Goal: Task Accomplishment & Management: Manage account settings

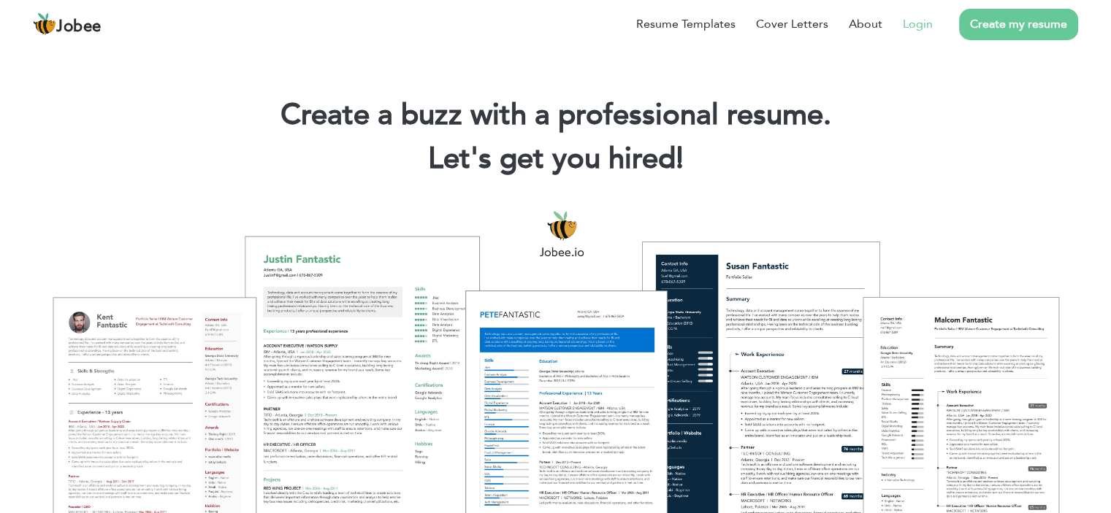
click at [923, 23] on link "Login" at bounding box center [917, 24] width 30 height 18
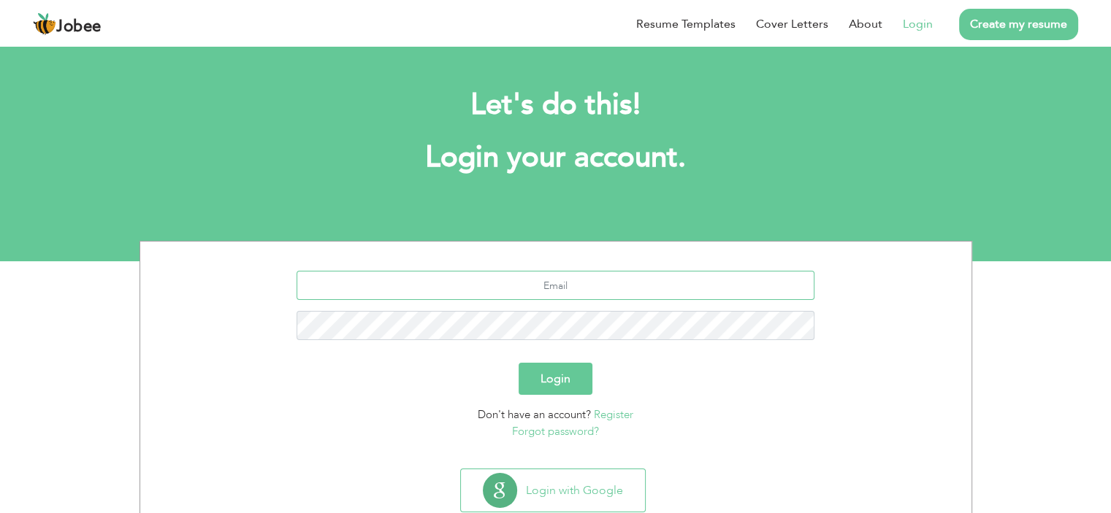
click at [609, 285] on input "text" at bounding box center [555, 285] width 518 height 29
type input "akifnaseem2@gmail.com"
click at [559, 310] on div "akifnaseem2@gmail.com" at bounding box center [555, 311] width 809 height 80
click at [575, 390] on button "Login" at bounding box center [555, 379] width 74 height 32
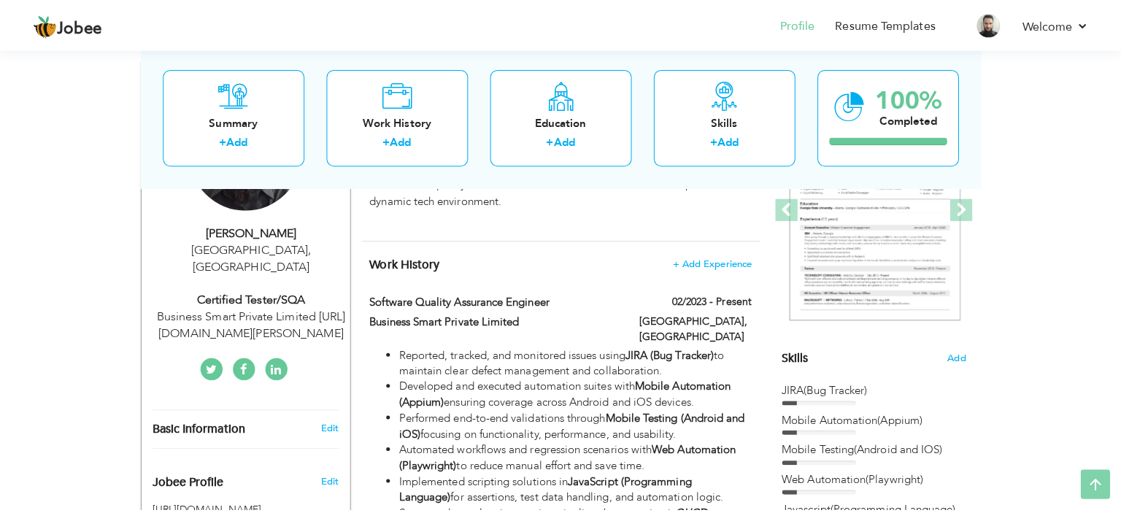
scroll to position [219, 0]
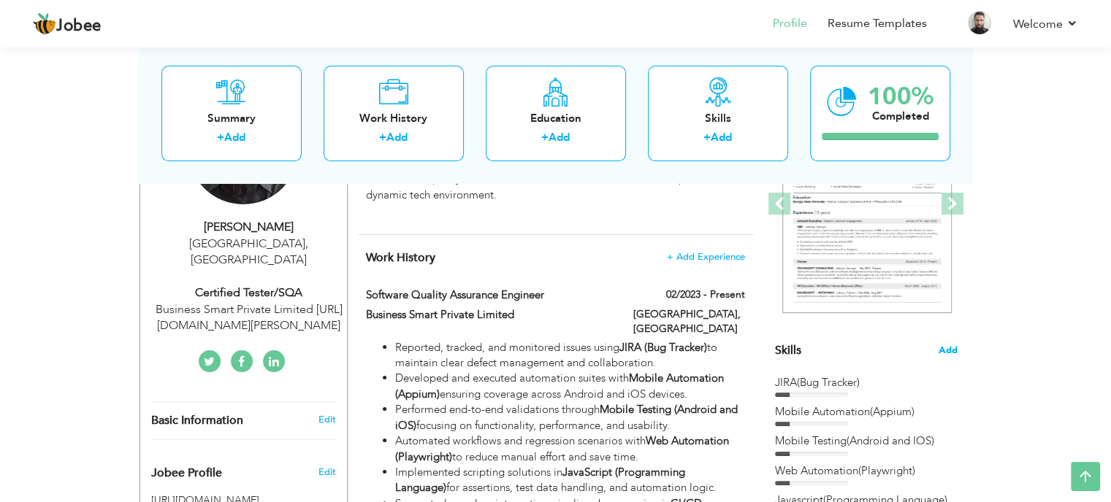
click at [951, 348] on span "Add" at bounding box center [947, 351] width 19 height 14
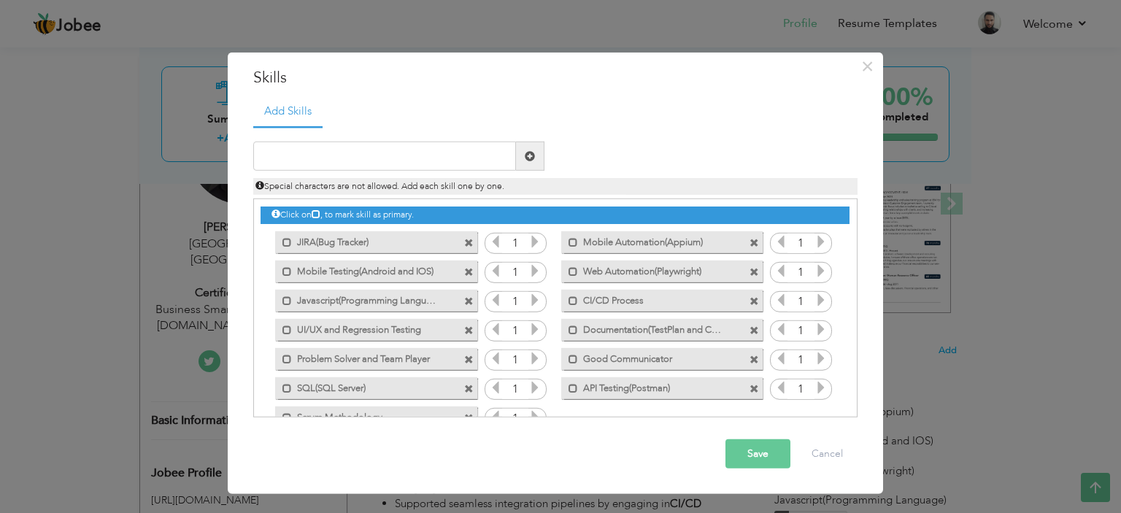
click at [753, 241] on span at bounding box center [754, 242] width 9 height 9
click at [467, 270] on span at bounding box center [468, 271] width 9 height 9
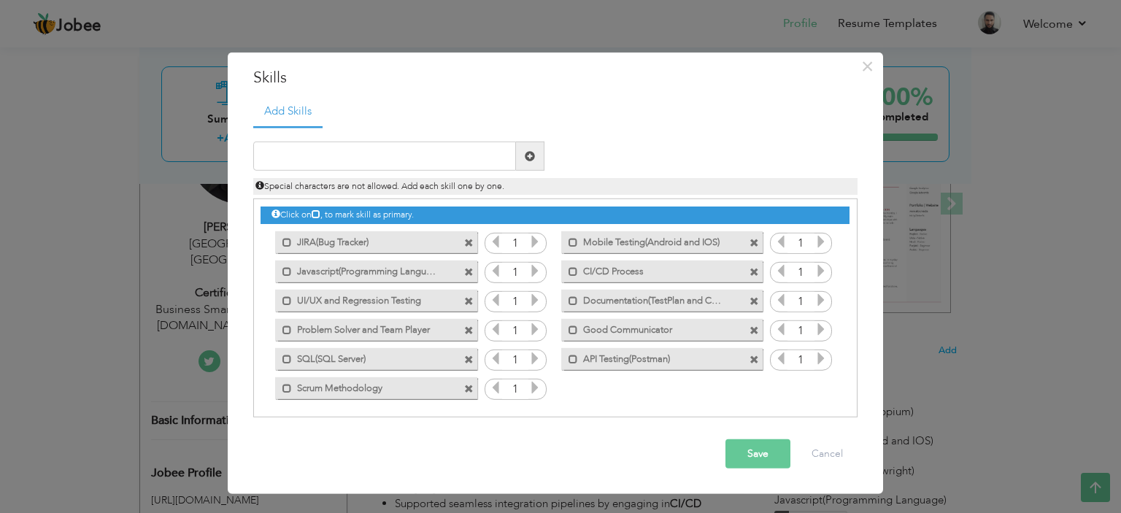
click at [467, 270] on span at bounding box center [468, 271] width 9 height 9
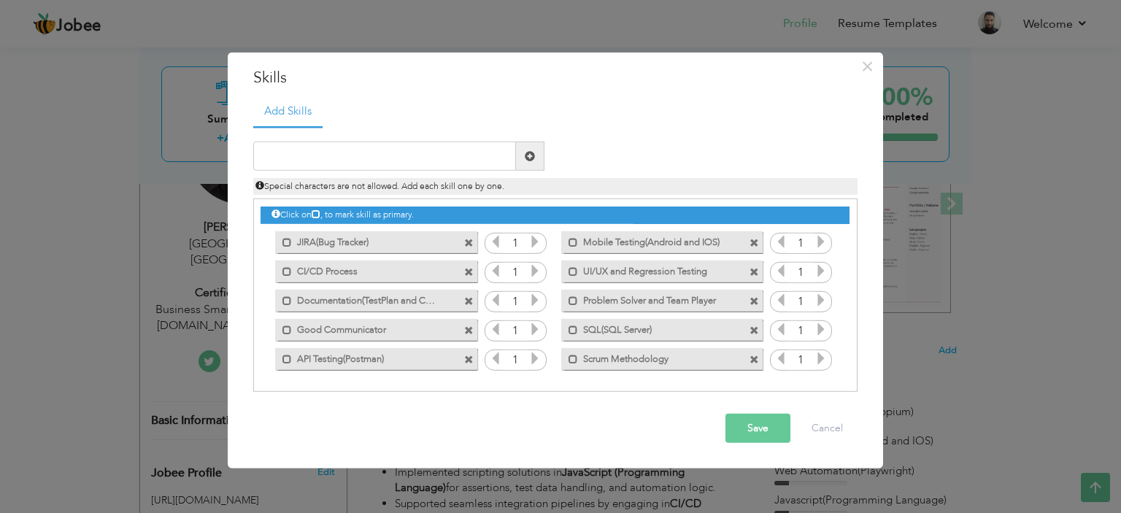
click at [467, 271] on span at bounding box center [468, 271] width 9 height 9
click at [317, 161] on input "text" at bounding box center [384, 156] width 263 height 29
type input "P"
type input "Payment Gateways"
click at [523, 161] on span at bounding box center [530, 156] width 28 height 29
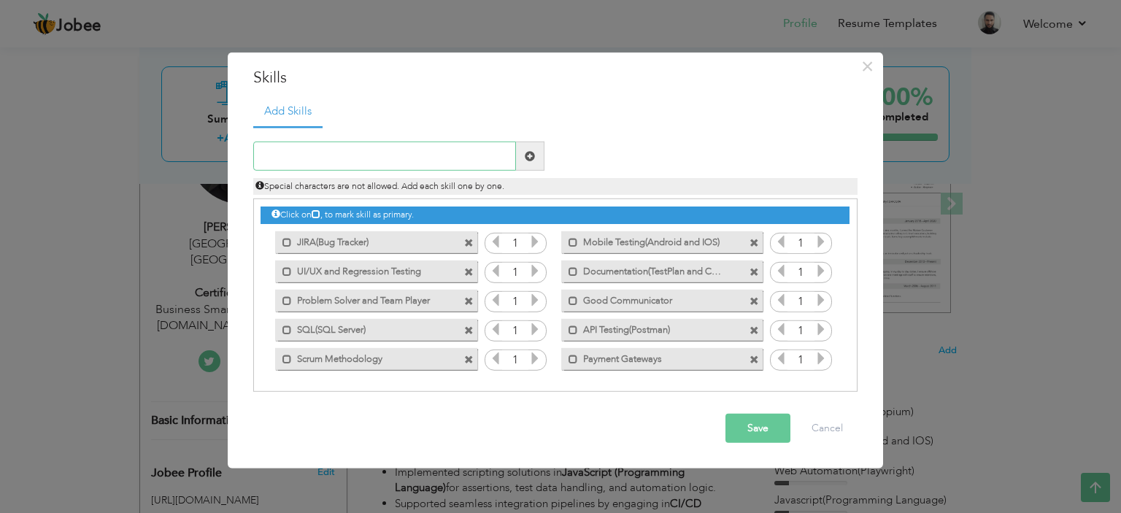
click at [415, 161] on input "text" at bounding box center [384, 156] width 263 height 29
type input "ERP and CRM"
click at [532, 155] on span at bounding box center [530, 156] width 10 height 10
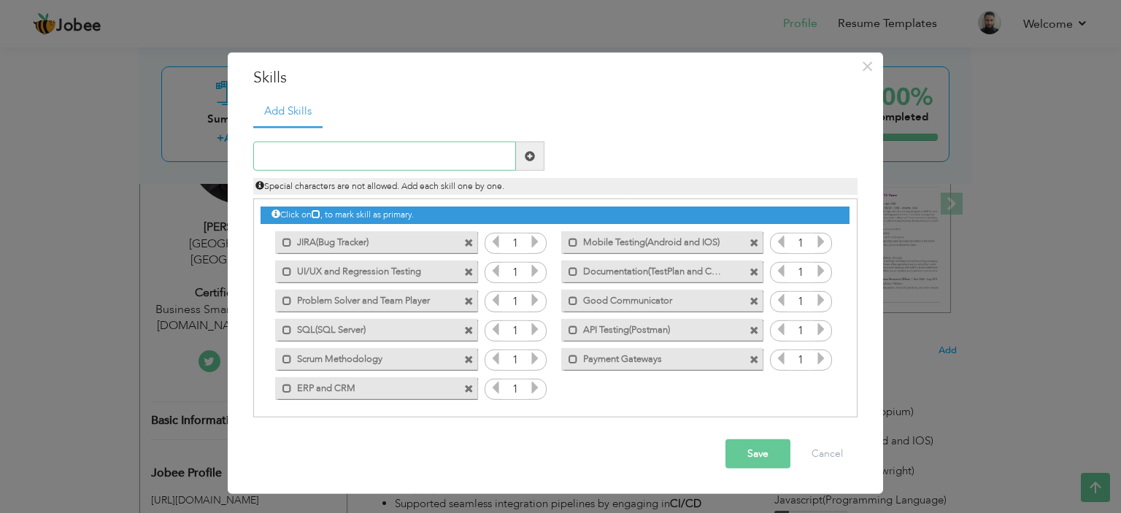
click at [395, 156] on input "text" at bounding box center [384, 156] width 263 height 29
type input "E-Commerece Testing"
click at [531, 156] on span at bounding box center [530, 156] width 10 height 10
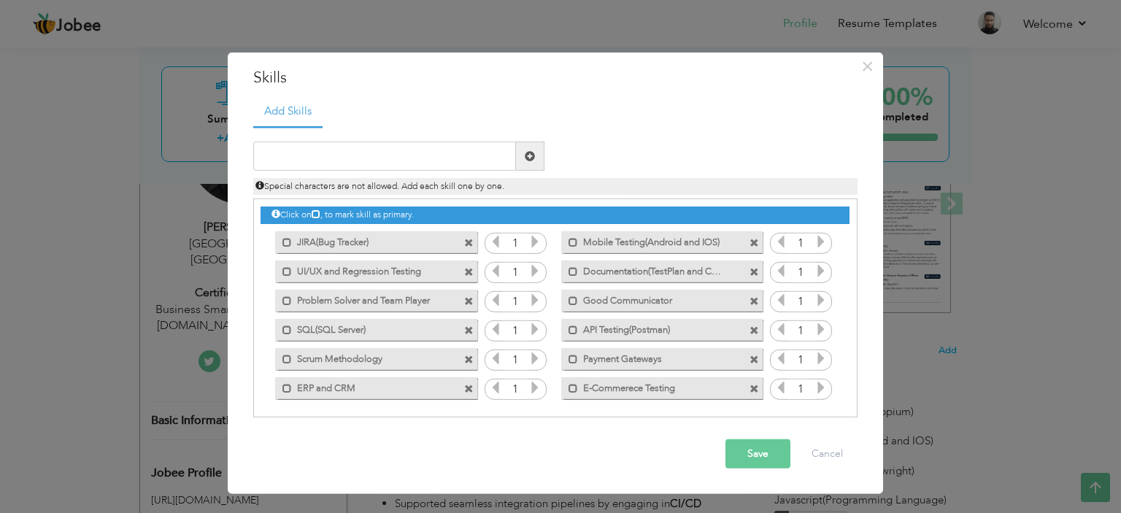
click at [765, 440] on button "Save" at bounding box center [758, 454] width 65 height 29
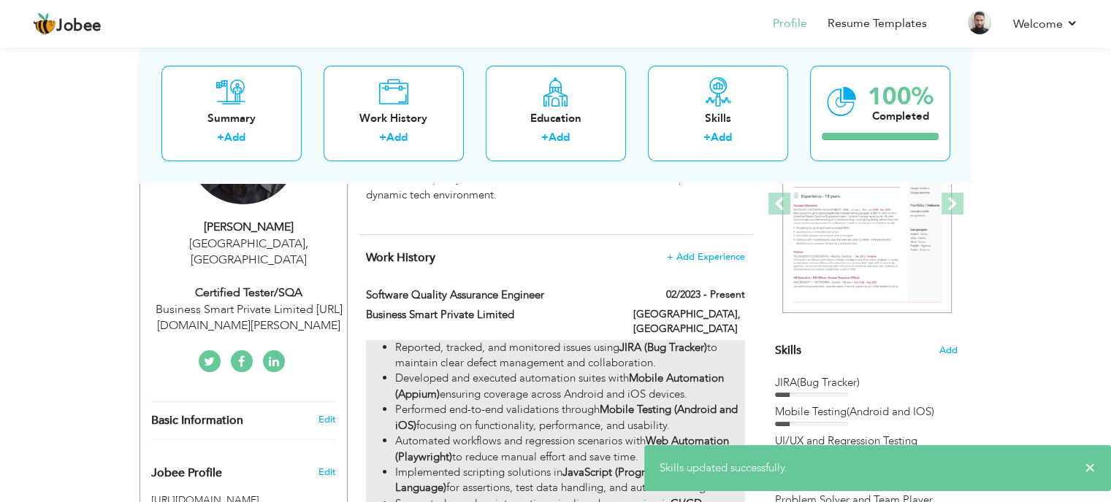
click at [618, 408] on li "Performed end-to-end validations through Mobile Testing (Android and iOS) focus…" at bounding box center [569, 417] width 349 height 31
type input "Software Quality Assurance Engineer"
type input "Business Smart Private Limited"
type input "02/2023"
type input "[GEOGRAPHIC_DATA]"
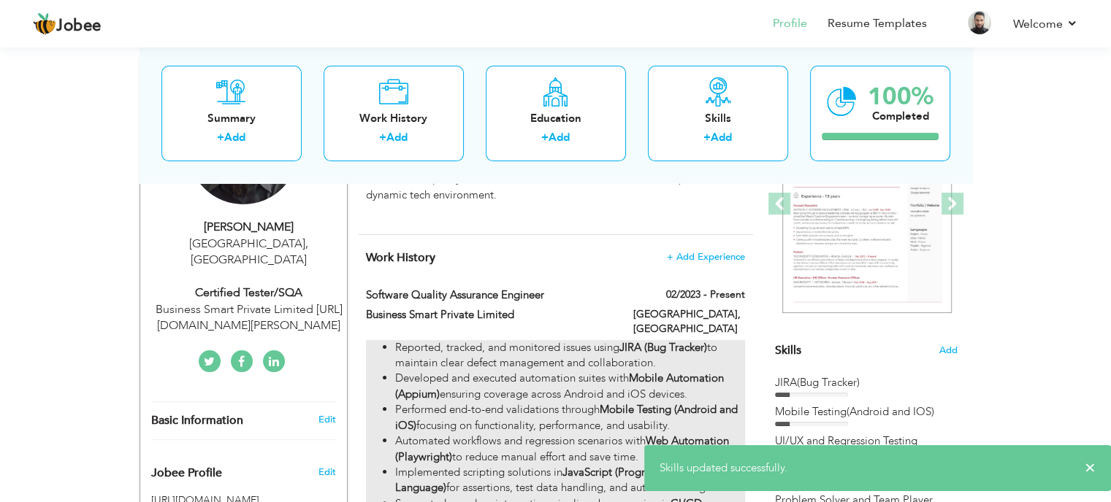
type input "[GEOGRAPHIC_DATA]"
checkbox input "true"
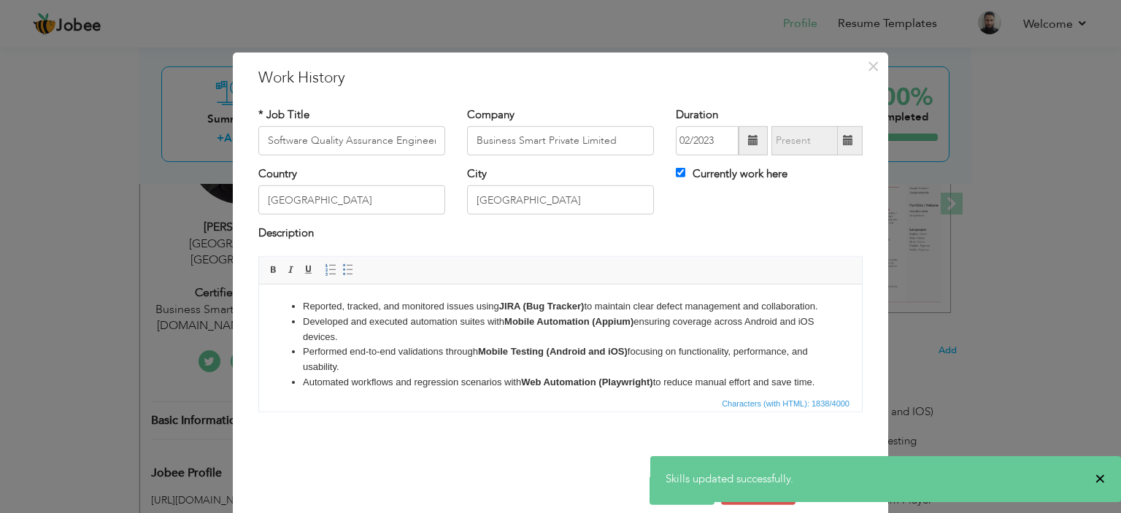
click at [1099, 481] on span "×" at bounding box center [1100, 479] width 11 height 15
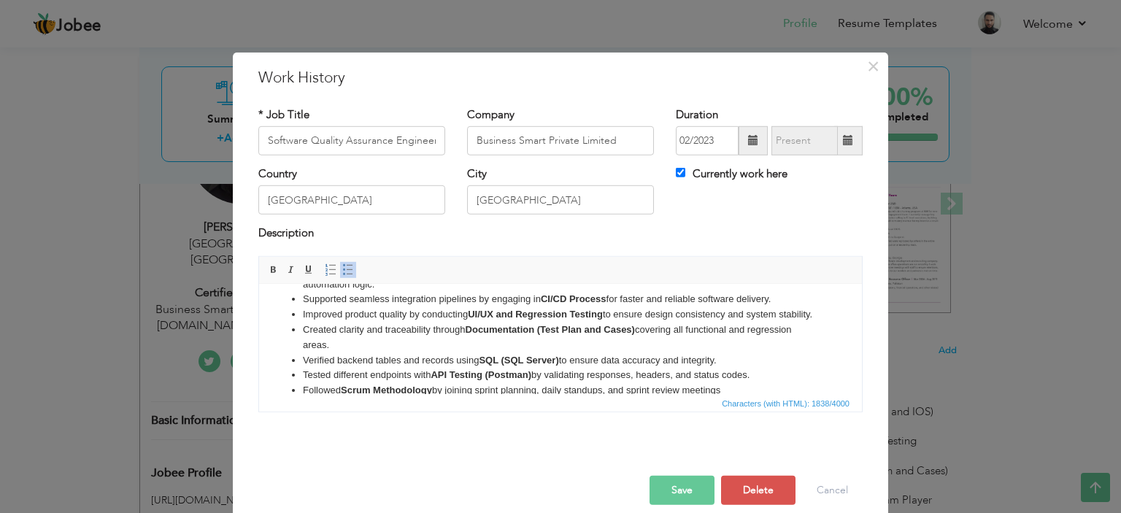
scroll to position [0, 0]
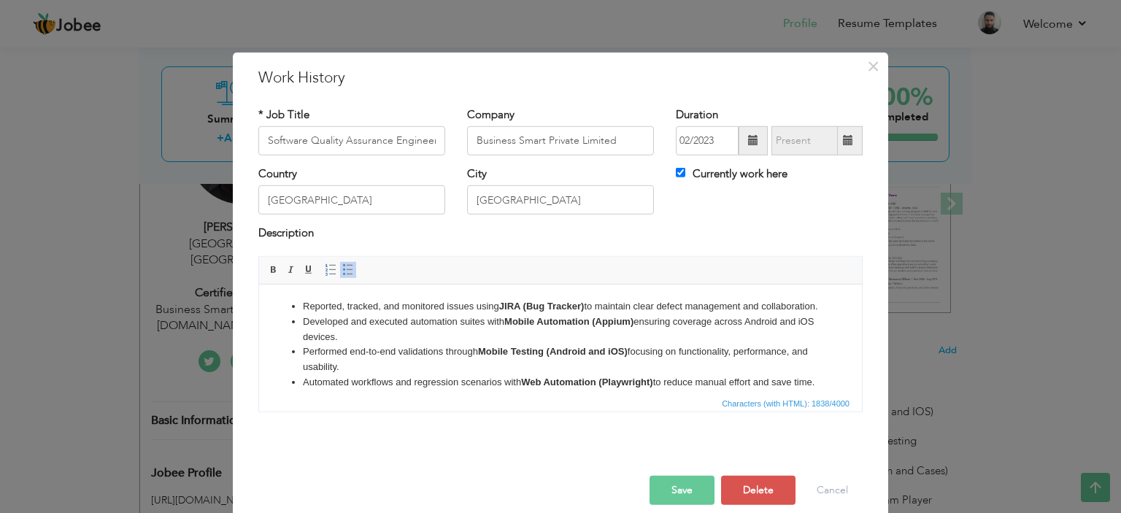
drag, startPoint x: 859, startPoint y: 315, endPoint x: 1107, endPoint y: 561, distance: 349.0
drag, startPoint x: 374, startPoint y: 354, endPoint x: 285, endPoint y: 329, distance: 92.5
click at [285, 329] on ul "Reported, tracked, and monitored issues using JIRA (Bug Tracker) to maintain cl…" at bounding box center [561, 435] width 574 height 273
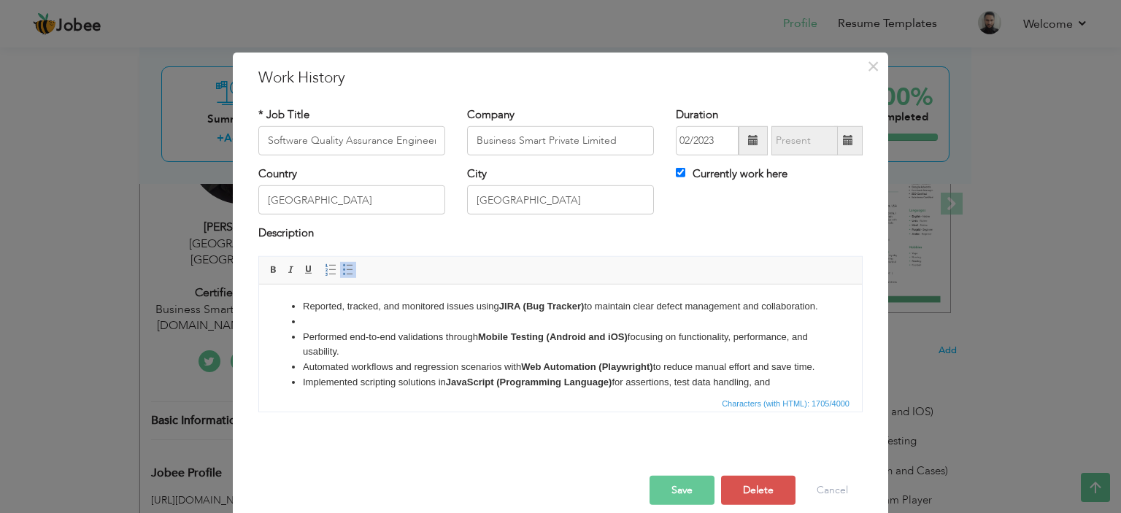
click at [404, 375] on li "Automated workflows and regression scenarios with Web Automation (Playwright) t…" at bounding box center [560, 366] width 515 height 15
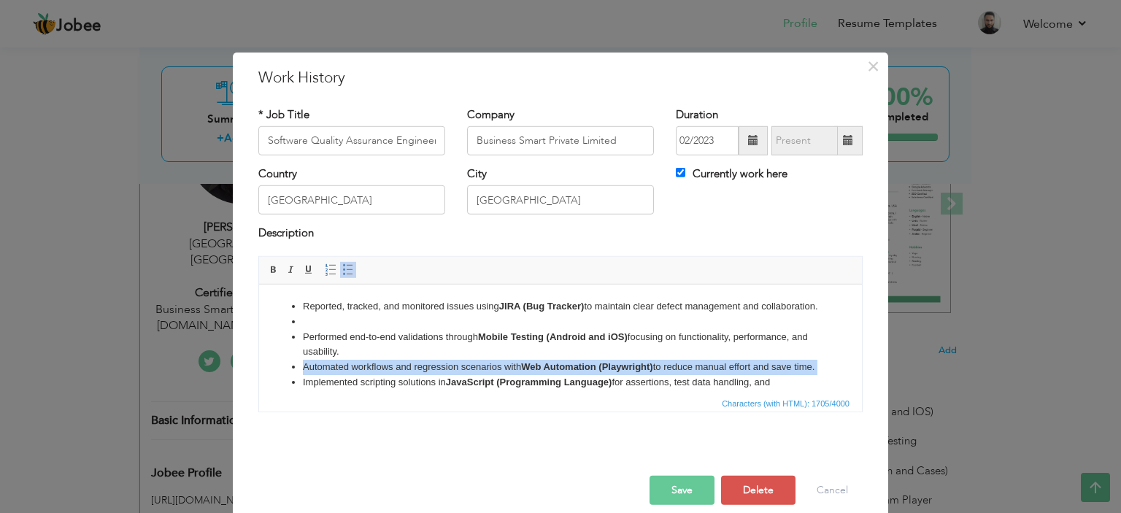
click at [404, 375] on li "Automated workflows and regression scenarios with Web Automation (Playwright) t…" at bounding box center [560, 366] width 515 height 15
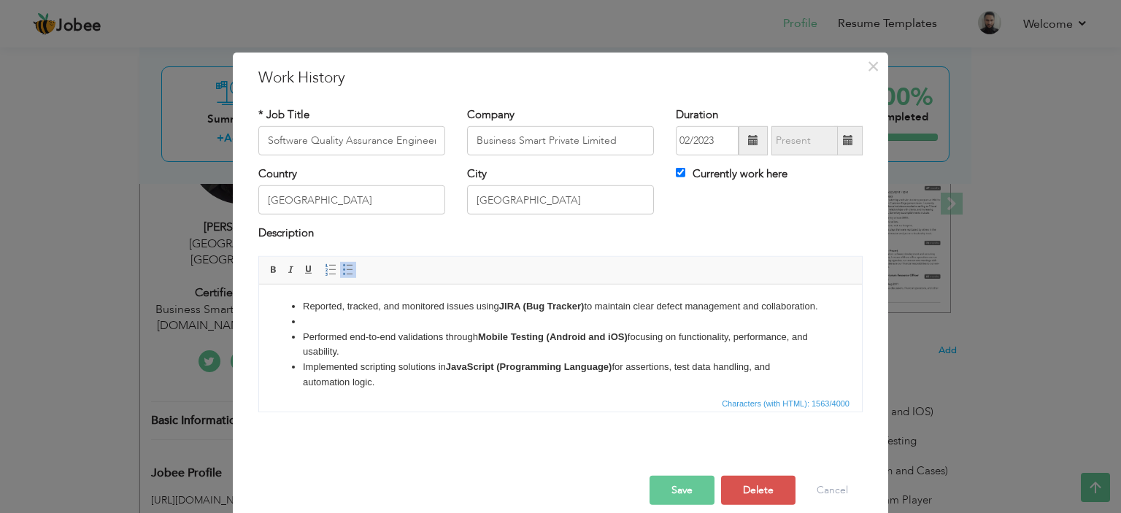
click strong "JavaScript (Programming Language)"
click at [481, 383] on li "Implemented scripting solutions in JavaScript (Programming Language) for assert…" at bounding box center [560, 374] width 515 height 31
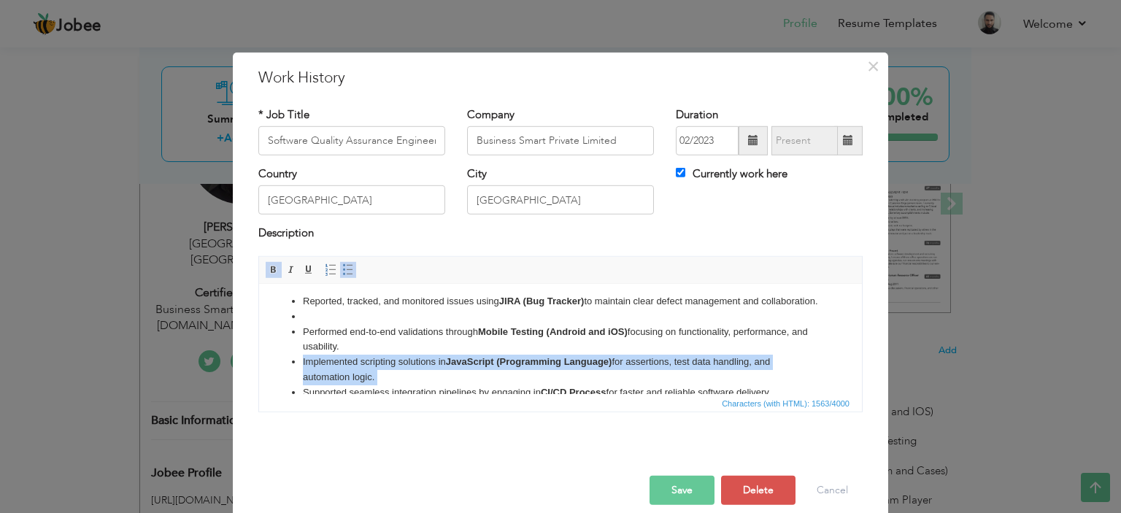
click at [481, 383] on li "Implemented scripting solutions in JavaScript (Programming Language) for assert…" at bounding box center [560, 369] width 515 height 31
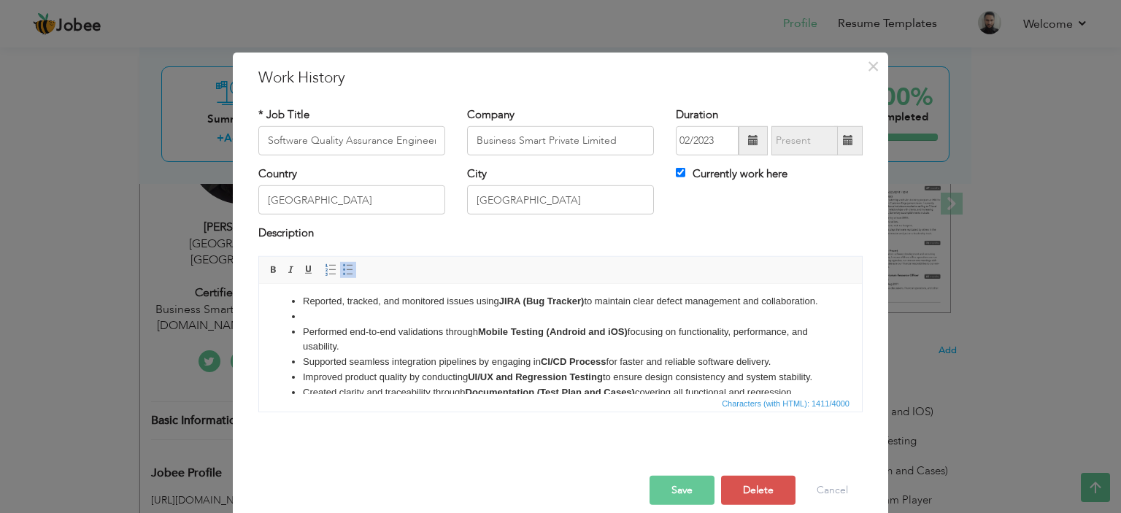
click at [542, 369] on li "Supported seamless integration pipelines by engaging in CI/CD Process for faste…" at bounding box center [560, 361] width 515 height 15
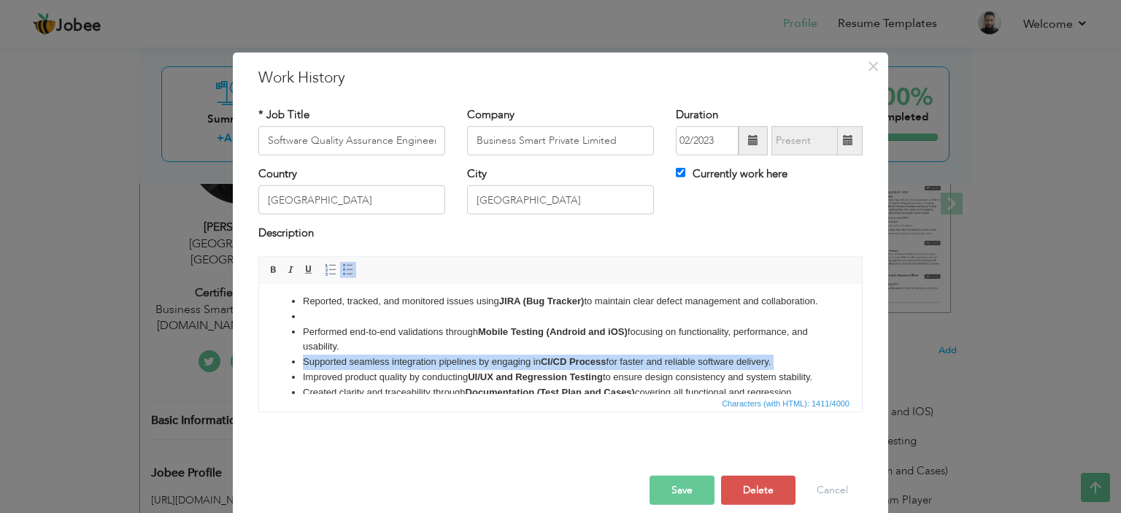
click at [542, 369] on li "Supported seamless integration pipelines by engaging in CI/CD Process for faste…" at bounding box center [560, 361] width 515 height 15
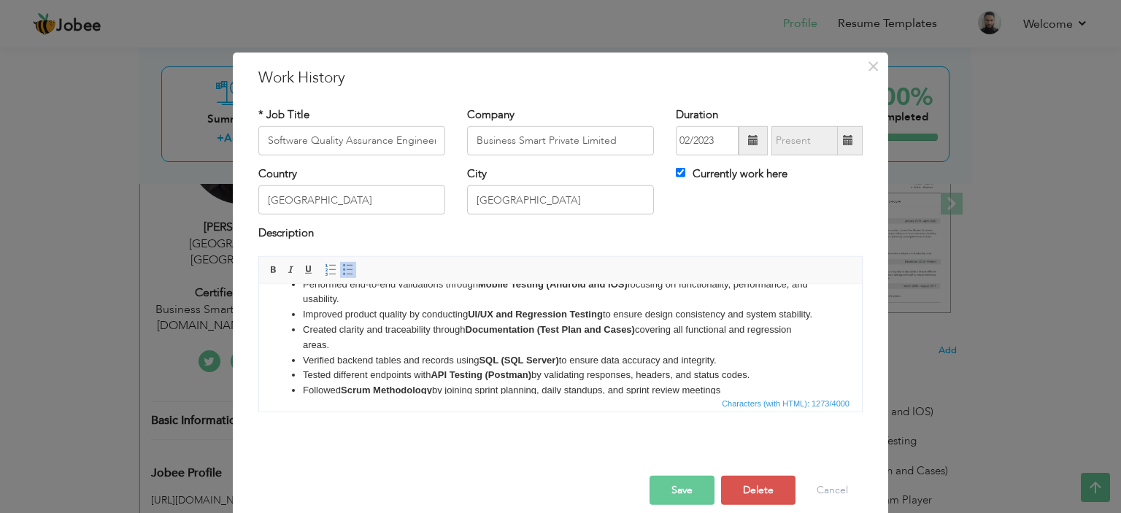
scroll to position [78, 0]
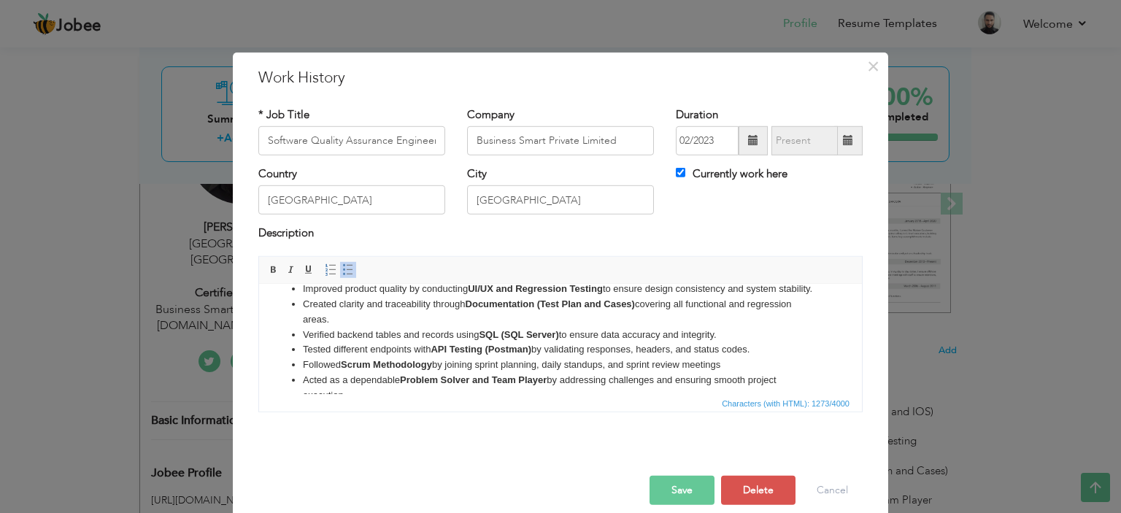
click at [572, 309] on strong "Documentation (Test Plan and Cases)" at bounding box center [550, 303] width 169 height 11
click at [566, 327] on li "Created clarity and traceability through Documentation (Test Plan and Cases) co…" at bounding box center [560, 311] width 515 height 31
click at [534, 357] on li "Tested different endpoints with API Testing (Postman) by validating responses, …" at bounding box center [560, 349] width 515 height 15
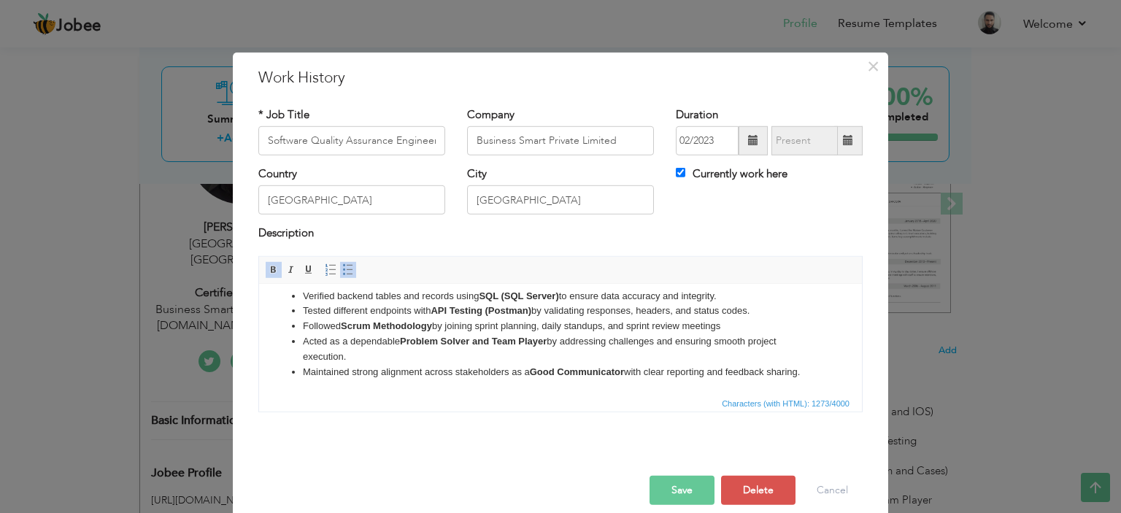
click at [523, 301] on li "Verified backend tables and records using SQL (SQL Server) to ensure data accur…" at bounding box center [560, 295] width 515 height 15
click at [520, 302] on li "Verified backend tables and records using SQL (SQL Server) to ensure data accur…" at bounding box center [560, 295] width 515 height 15
click at [493, 323] on li "Followed Scrum Methodology by joining sprint planning, daily standups, and spri…" at bounding box center [560, 325] width 515 height 15
click at [492, 332] on li "Followed Scrum Methodology by joining sprint planning, daily standups, and spri…" at bounding box center [560, 325] width 515 height 15
click at [510, 361] on li "Acted as a dependable Problem Solver and Team Player by addressing challenges a…" at bounding box center [560, 349] width 515 height 31
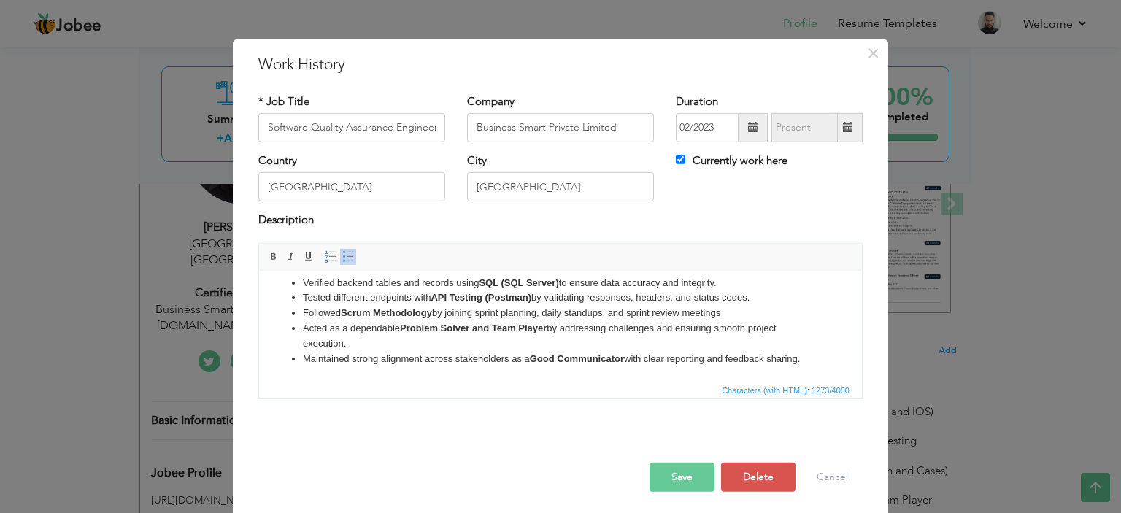
scroll to position [16, 0]
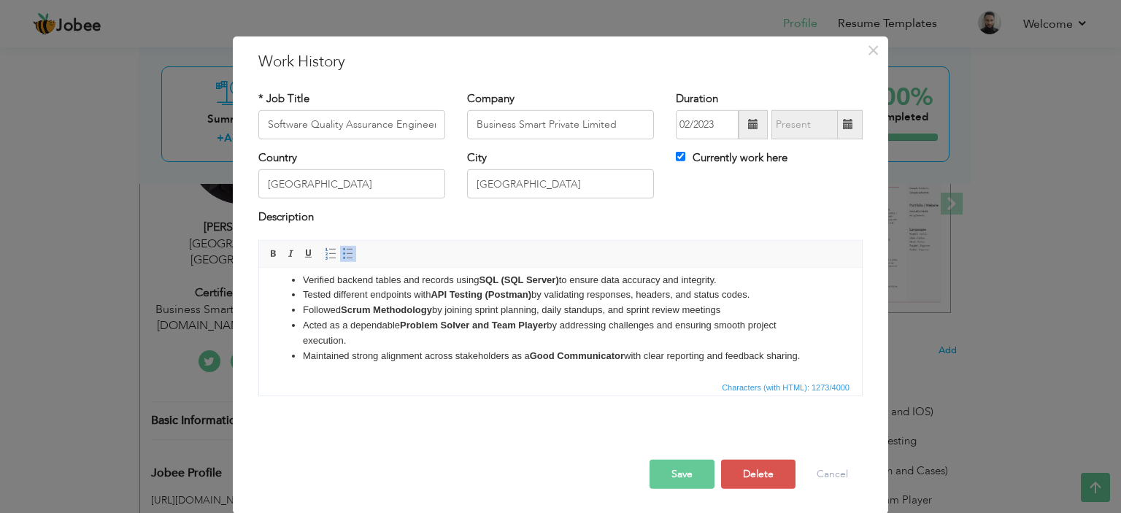
click at [342, 250] on span at bounding box center [348, 254] width 12 height 12
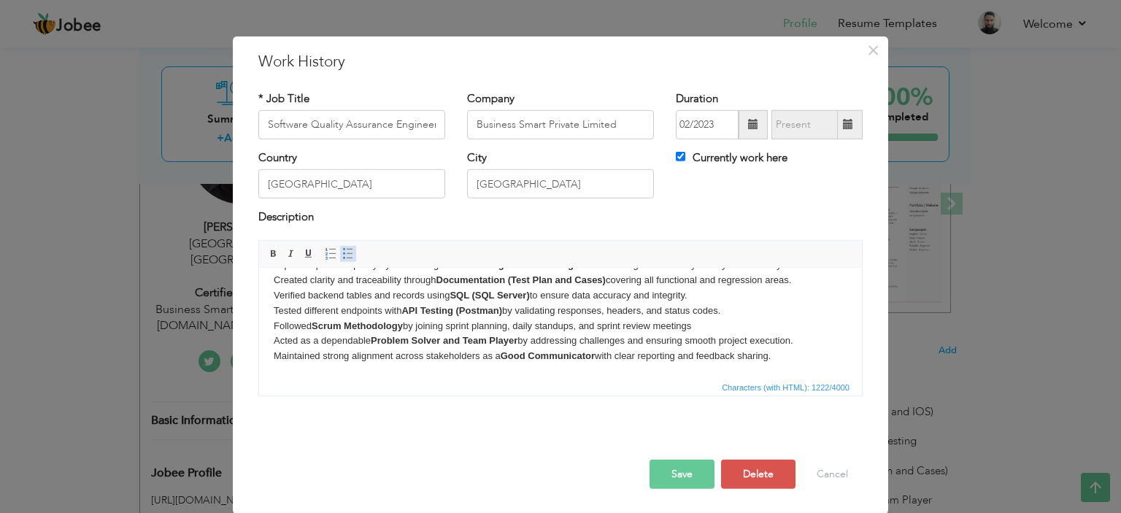
click at [342, 248] on span at bounding box center [348, 254] width 12 height 12
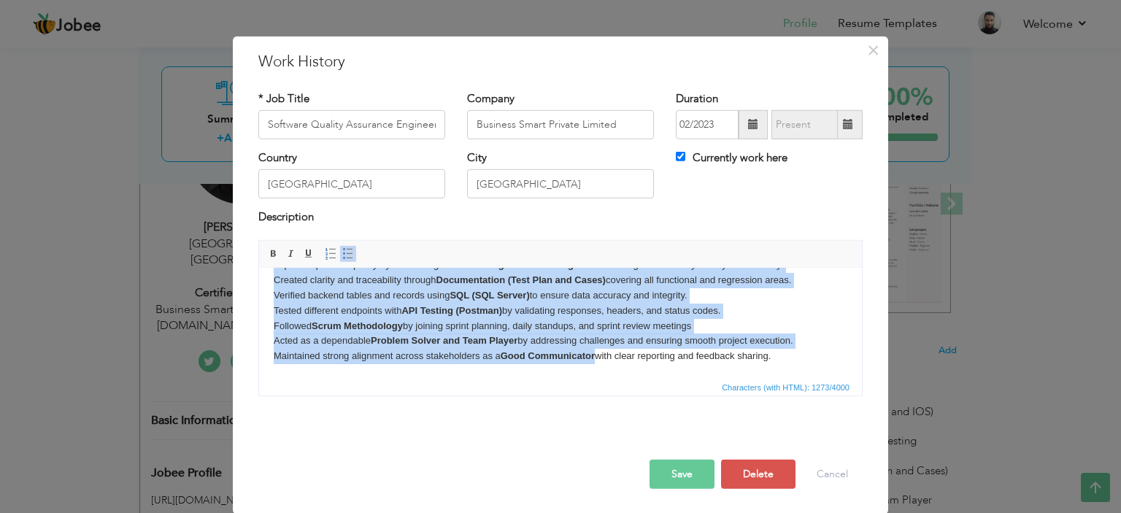
scroll to position [147, 0]
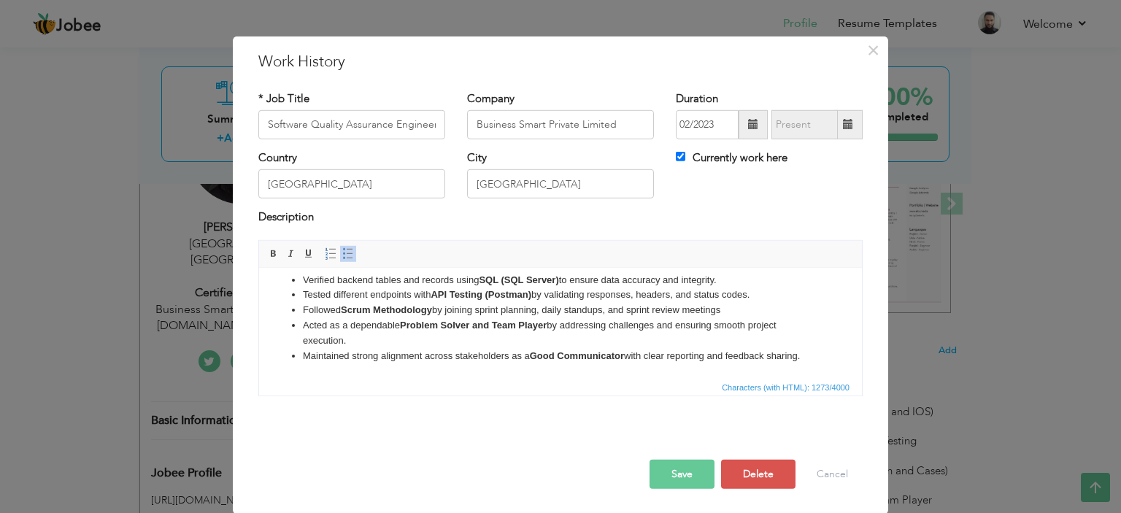
click at [672, 472] on button "Save" at bounding box center [682, 474] width 65 height 29
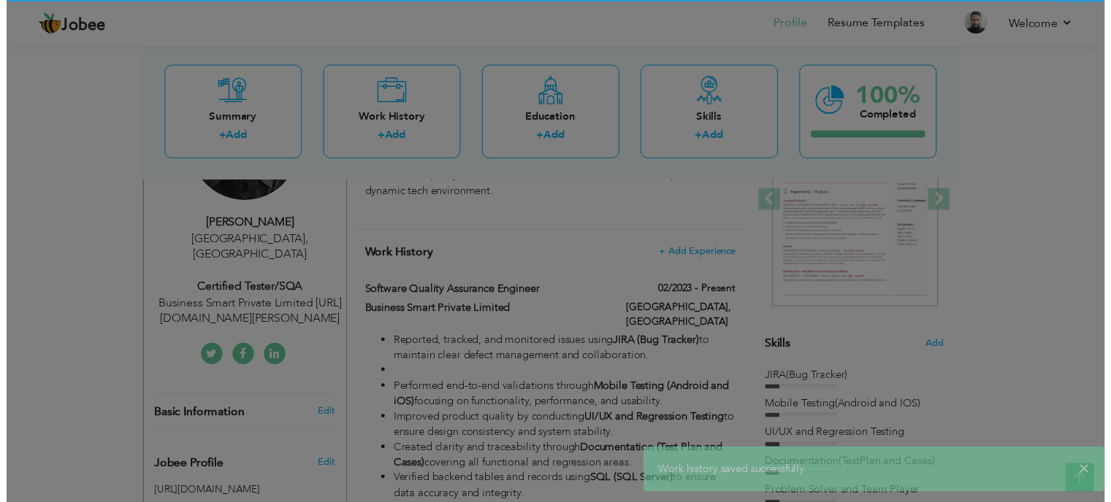
scroll to position [0, 0]
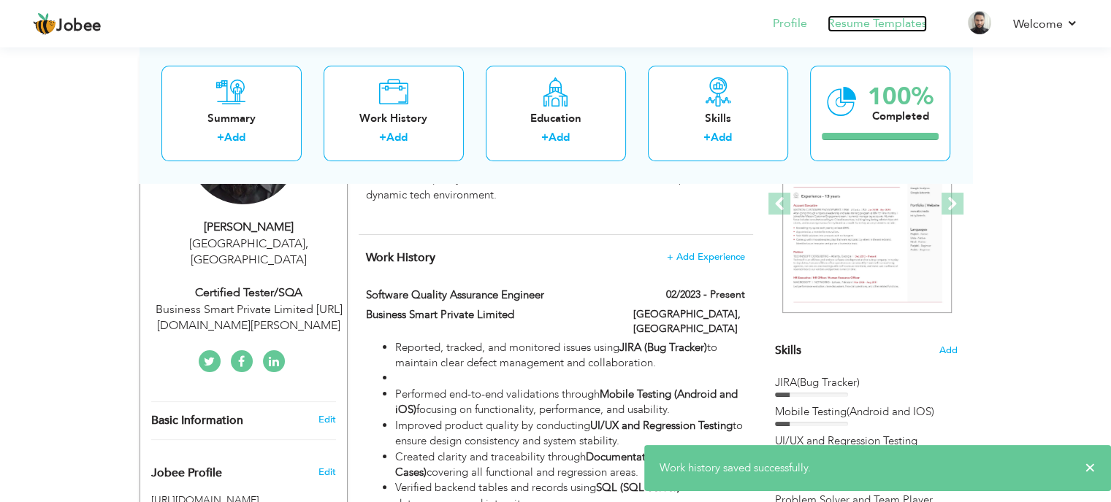
click at [888, 24] on link "Resume Templates" at bounding box center [876, 23] width 99 height 17
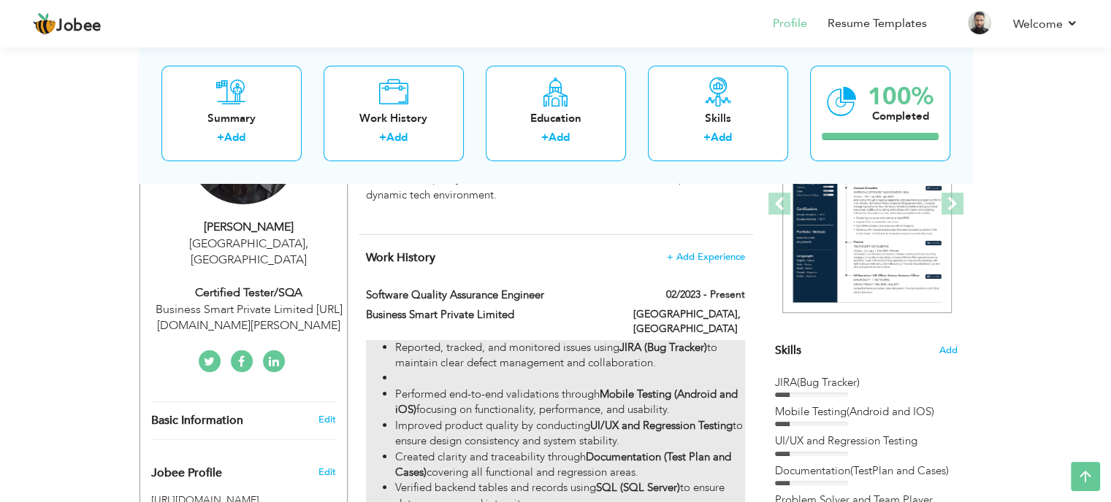
click at [615, 387] on strong "Mobile Testing (Android and iOS)" at bounding box center [566, 402] width 342 height 30
type input "Software Quality Assurance Engineer"
type input "Business Smart Private Limited"
type input "02/2023"
type input "[GEOGRAPHIC_DATA]"
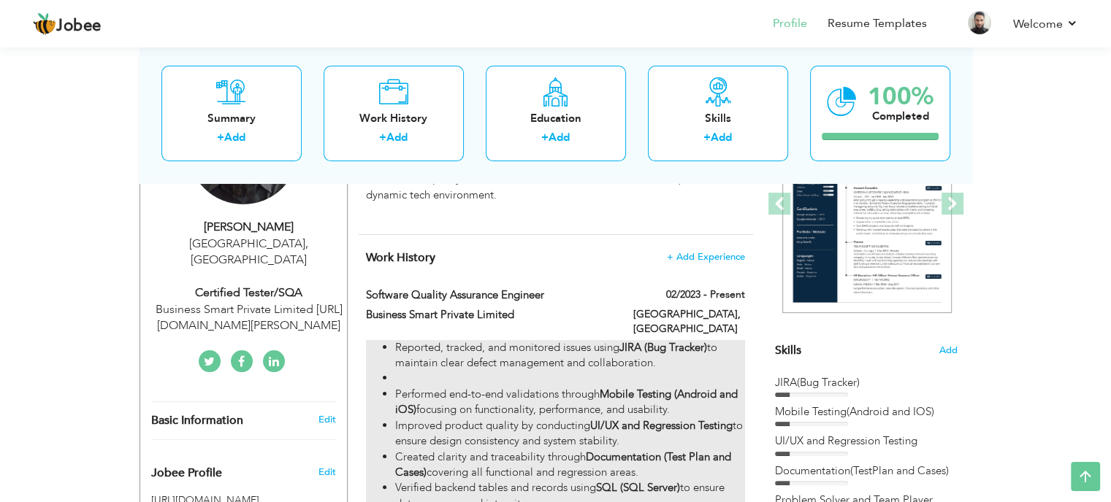
type input "[GEOGRAPHIC_DATA]"
checkbox input "true"
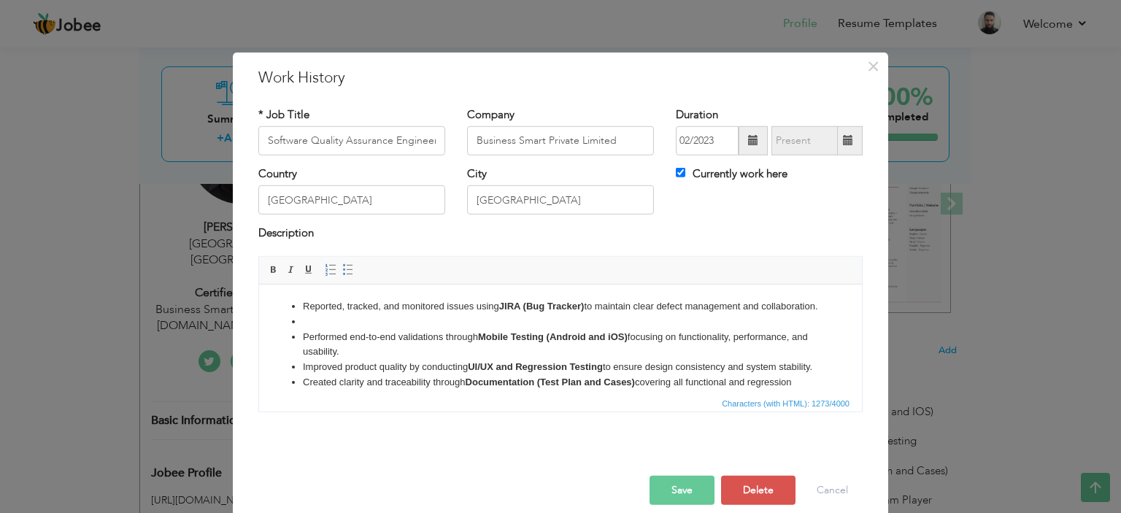
click at [336, 329] on li at bounding box center [560, 321] width 515 height 15
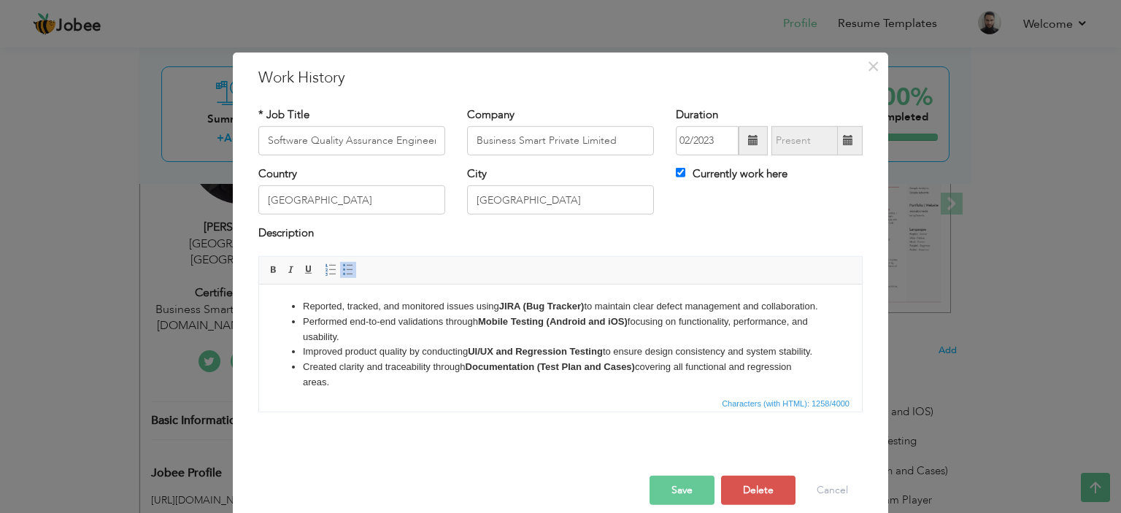
click at [493, 345] on li "Performed end-to-end validations through Mobile Testing (Android and iOS) focus…" at bounding box center [560, 329] width 515 height 31
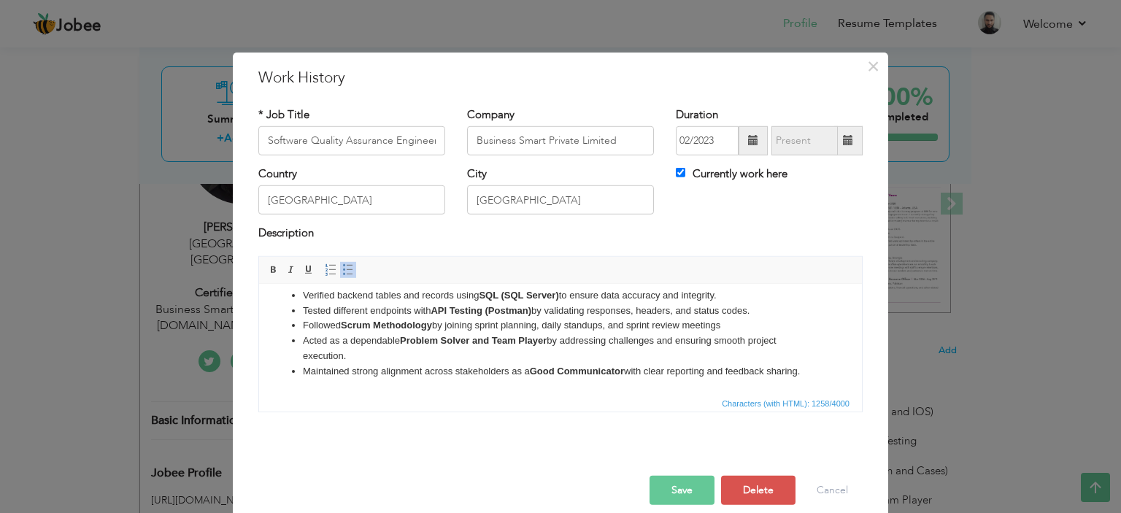
scroll to position [131, 0]
click at [683, 488] on button "Save" at bounding box center [682, 490] width 65 height 29
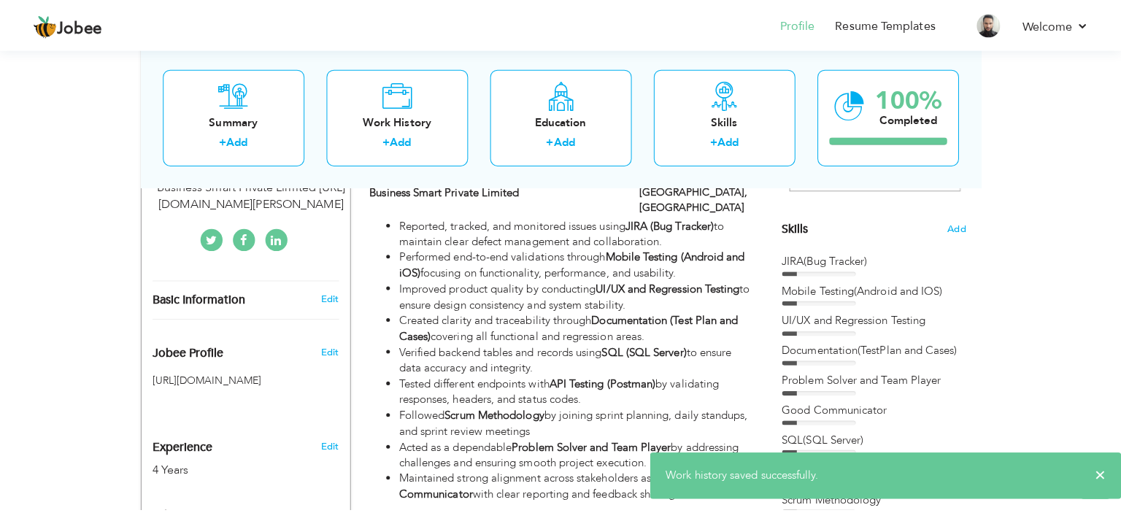
scroll to position [340, 0]
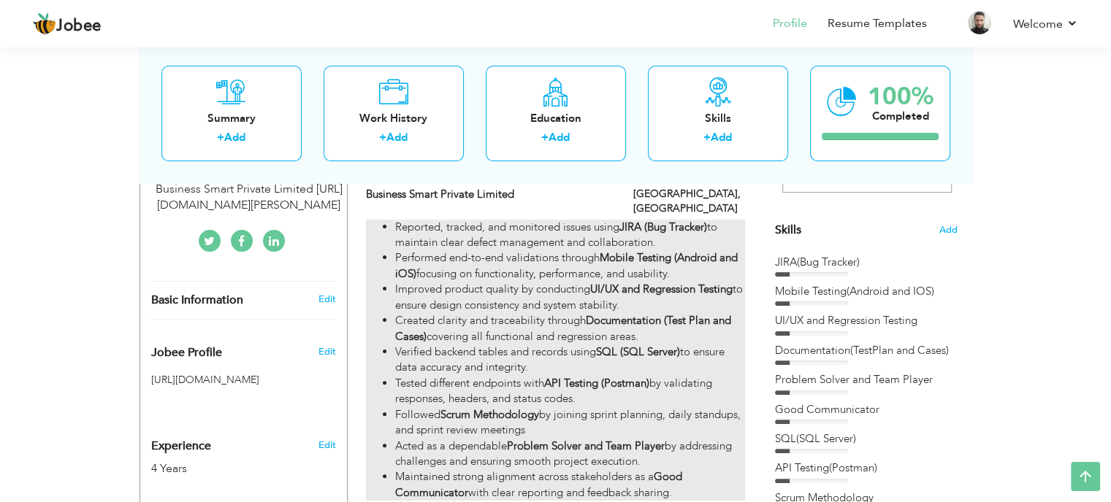
click at [597, 358] on li "Verified backend tables and records using SQL (SQL Server) to ensure data accur…" at bounding box center [569, 360] width 349 height 31
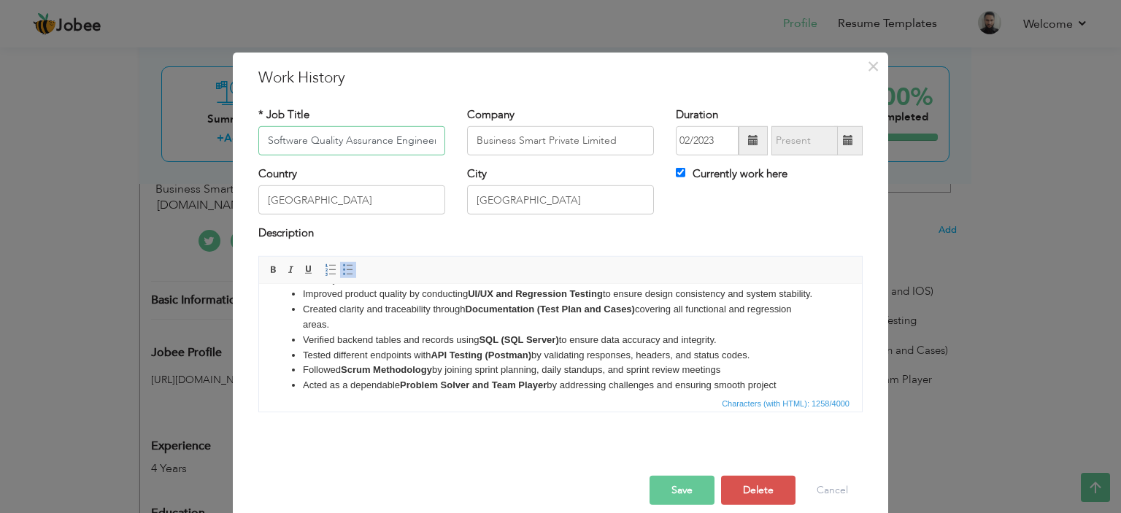
scroll to position [0, 0]
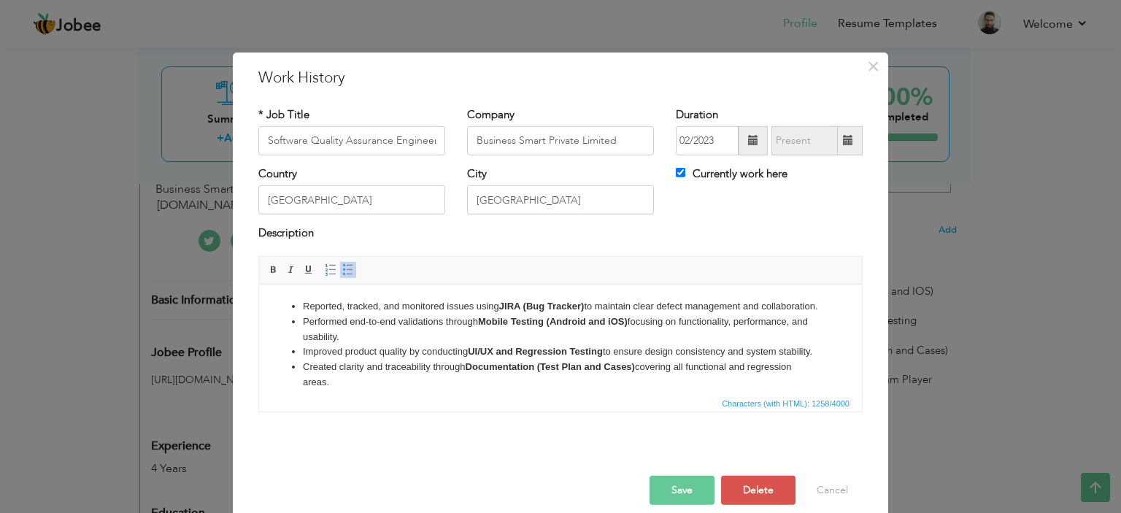
click at [554, 326] on strong "Mobile Testing (Android and iOS)" at bounding box center [553, 320] width 150 height 11
click at [554, 345] on li "Performed end-to-end validations through Mobile Testing (Android and iOS) focus…" at bounding box center [560, 329] width 515 height 31
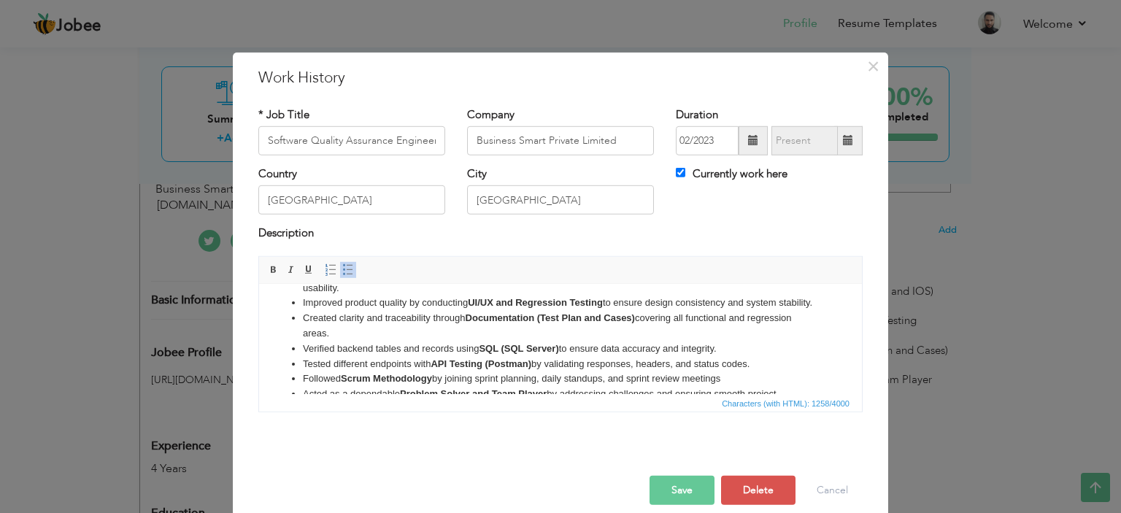
scroll to position [73, 0]
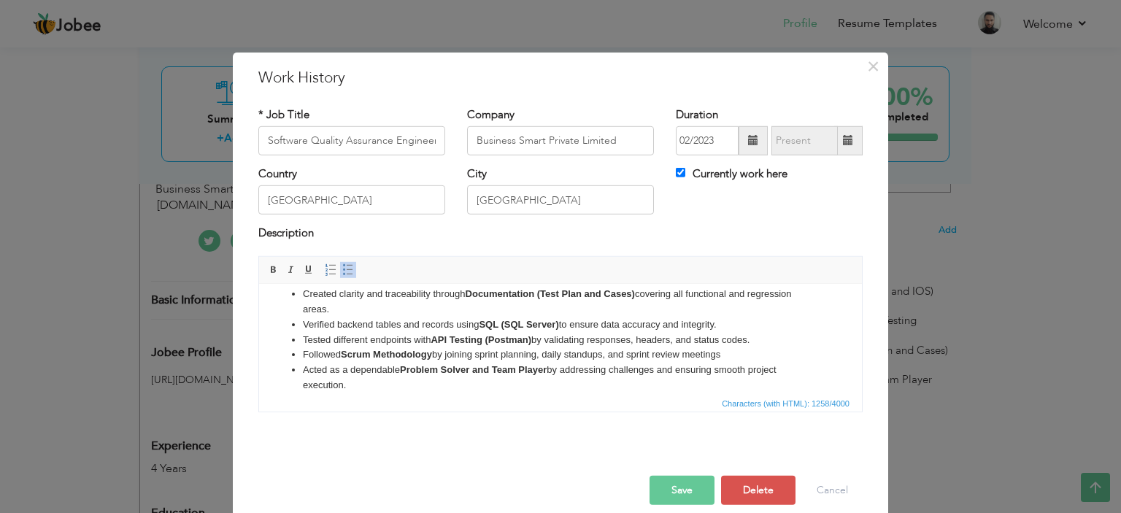
drag, startPoint x: 753, startPoint y: 388, endPoint x: 295, endPoint y: 361, distance: 459.3
click at [295, 361] on ul "Reported, tracked, and monitored issues using JIRA (Bug Tracker) to maintain cl…" at bounding box center [561, 317] width 574 height 183
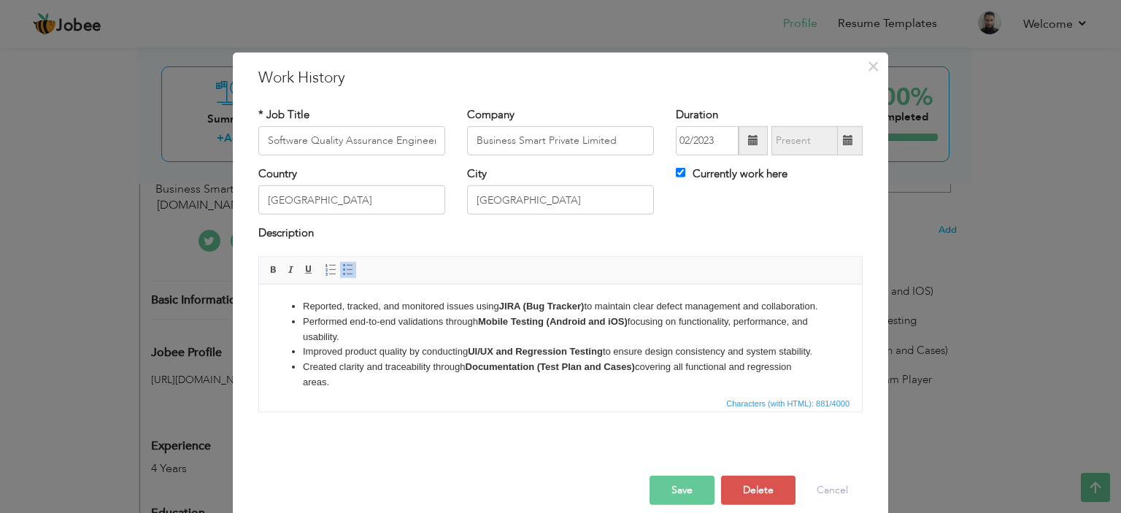
scroll to position [0, 0]
click at [413, 314] on li "Reported, tracked, and monitored issues using JIRA (Bug Tracker) to maintain cl…" at bounding box center [560, 306] width 515 height 15
click at [375, 345] on li "Performed end-to-end validations through Mobile Testing (Android and iOS) focus…" at bounding box center [560, 329] width 515 height 31
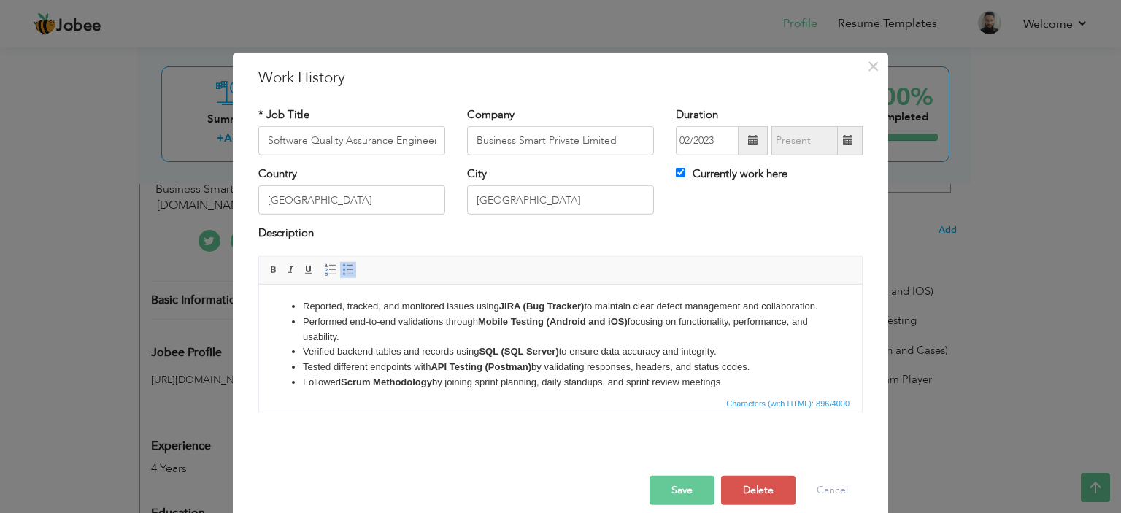
scroll to position [9, 0]
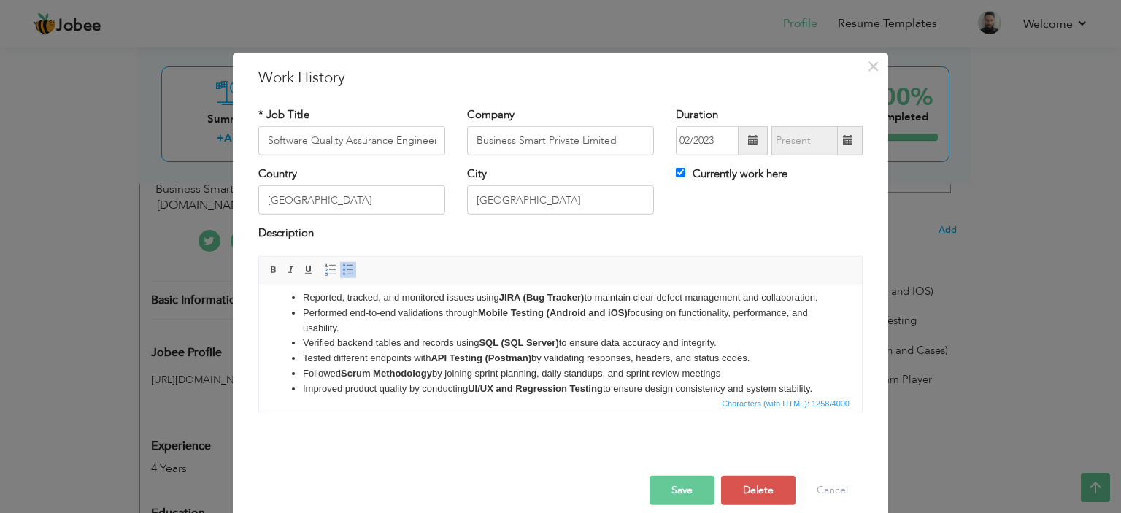
click at [574, 303] on li "Reported, tracked, and monitored issues using JIRA (Bug Tracker) to maintain cl…" at bounding box center [560, 297] width 515 height 15
click at [561, 318] on strong "Mobile Testing (Android and iOS)" at bounding box center [553, 312] width 150 height 11
click at [520, 348] on strong "SQL (SQL Server)" at bounding box center [519, 342] width 80 height 11
click at [499, 363] on strong "API Testing (Postman)" at bounding box center [481, 357] width 101 height 11
click at [445, 363] on strong "API Testing (Postman)" at bounding box center [481, 357] width 101 height 11
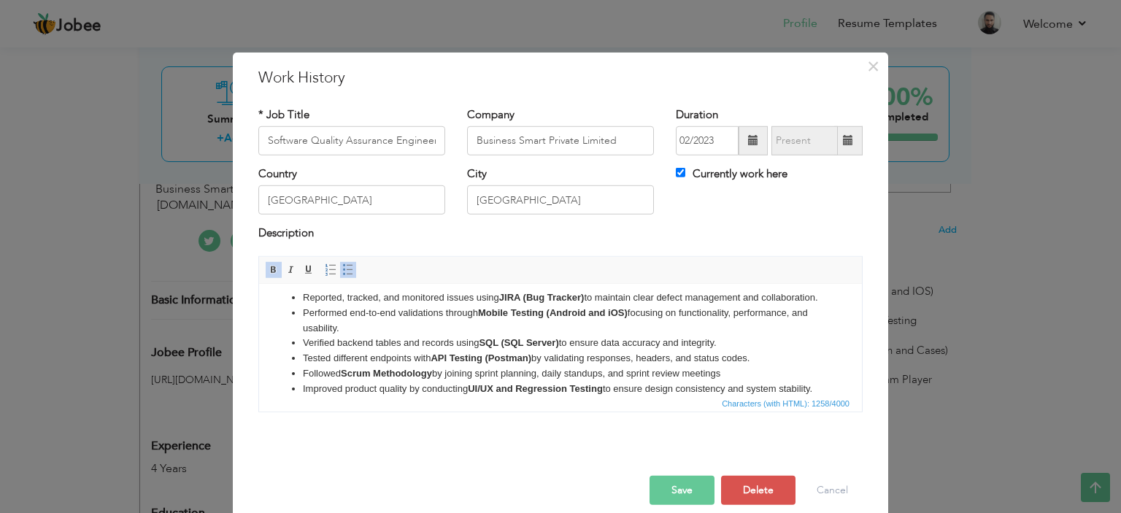
click at [737, 381] on li "Followed Scrum Methodology by joining sprint planning, daily standups, and spri…" at bounding box center [560, 373] width 515 height 15
click at [572, 305] on li "Reported, tracked, and monitored issues using JIRA (Bug Tracker) to maintain cl…" at bounding box center [560, 297] width 515 height 15
click at [563, 320] on li "Performed end-to-end validations through Mobile Testing (Android and iOS) focus…" at bounding box center [560, 320] width 515 height 31
click at [621, 336] on li "Performed end-to-end validations through Mobile Testing (Android and iOS) focus…" at bounding box center [560, 320] width 515 height 31
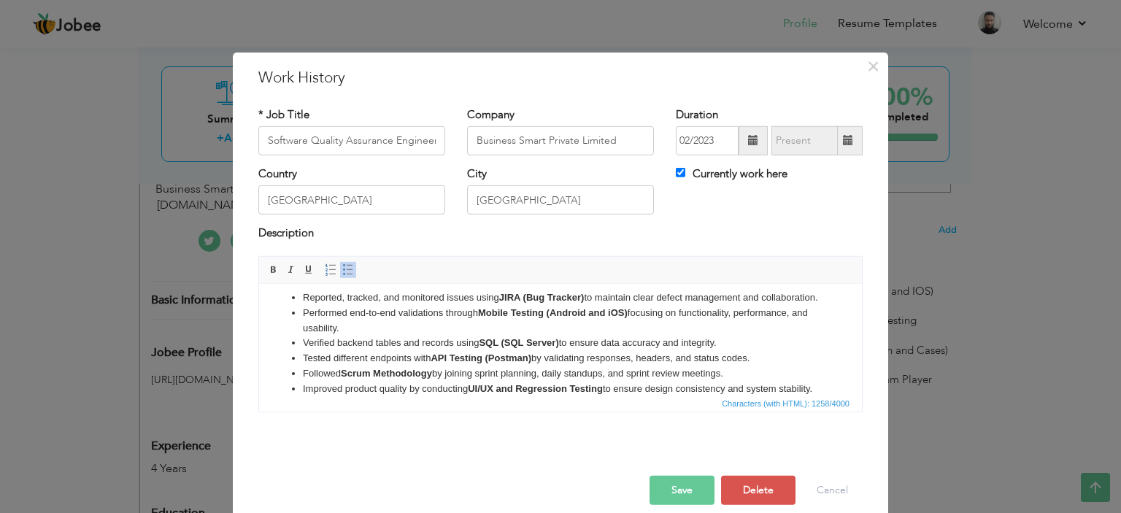
click at [722, 366] on li "Tested different endpoints with API Testing (Postman) by validating responses, …" at bounding box center [560, 357] width 515 height 15
click at [716, 381] on li "Followed Scrum Methodology by joining sprint planning, daily standups, and spri…" at bounding box center [560, 373] width 515 height 15
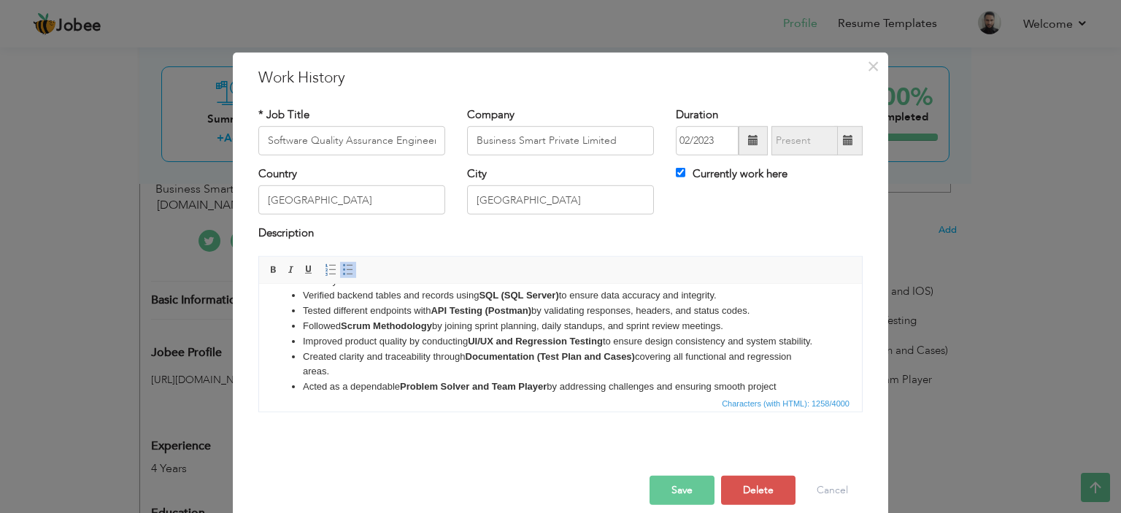
scroll to position [82, 0]
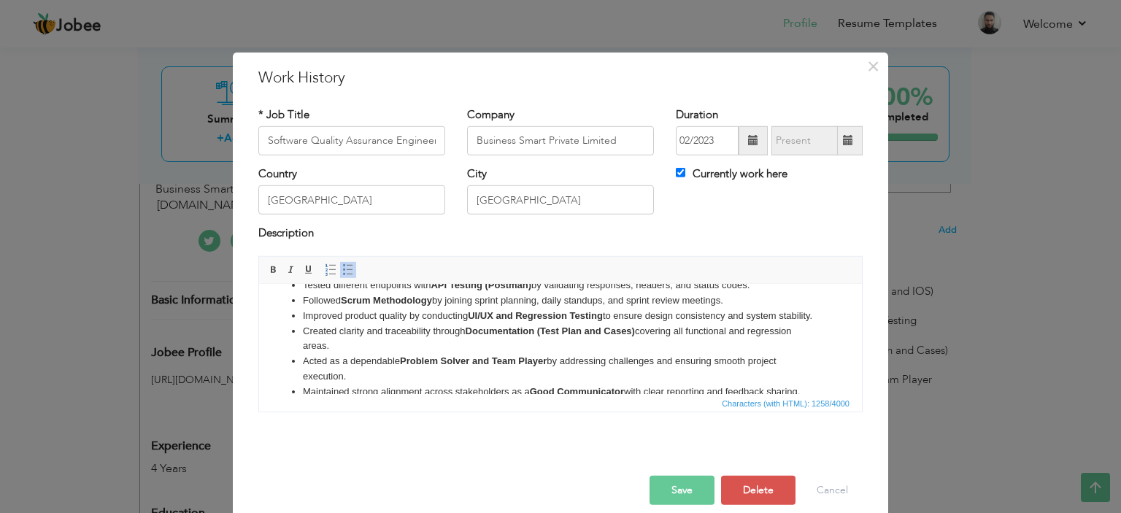
click at [675, 323] on li "Improved product quality by conducting UI/UX and Regression Testing to ensure d…" at bounding box center [560, 315] width 515 height 15
click at [514, 336] on strong "Documentation (Test Plan and Cases)" at bounding box center [550, 330] width 169 height 11
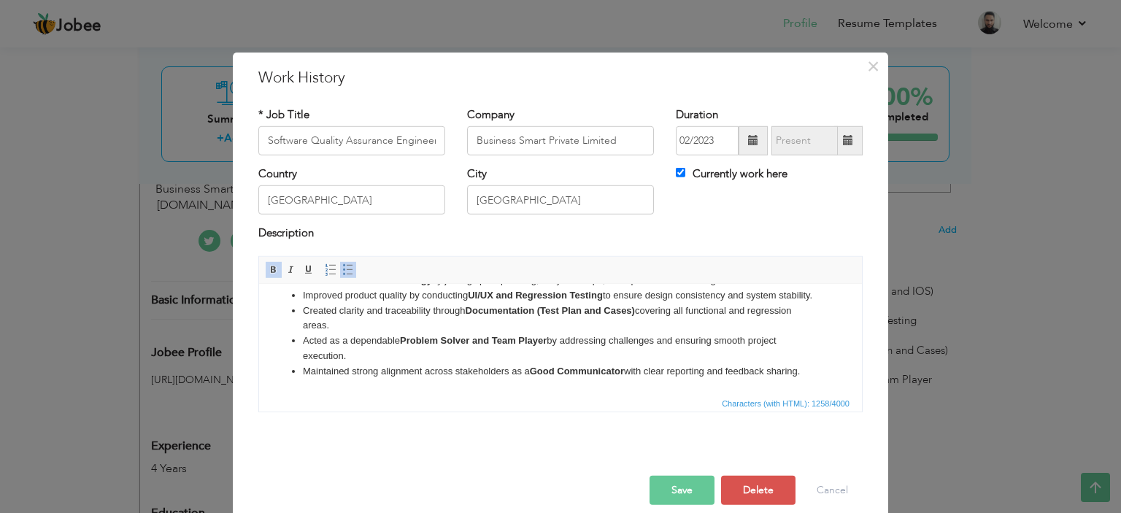
scroll to position [131, 0]
click at [421, 338] on strong "Problem Solver and Team Player" at bounding box center [473, 339] width 147 height 11
click at [495, 364] on li "Maintained strong alignment across stakeholders as a Good Communicator with cle…" at bounding box center [560, 371] width 515 height 15
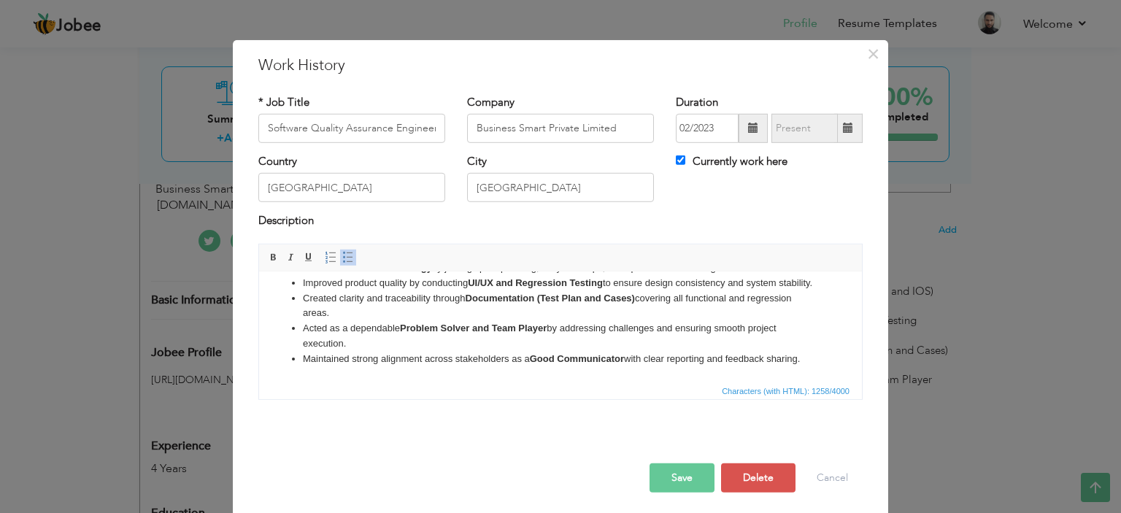
scroll to position [16, 0]
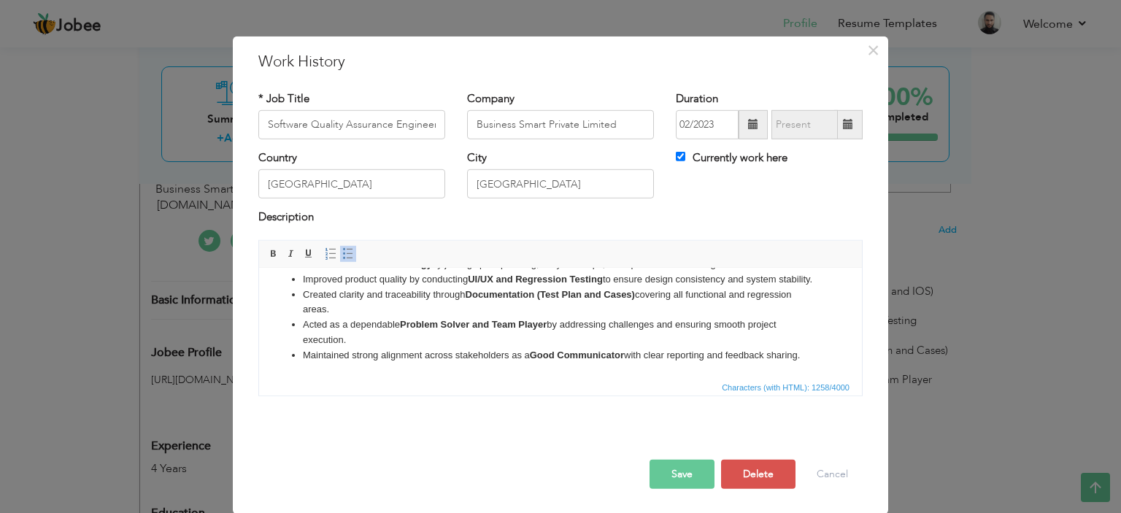
click at [675, 474] on button "Save" at bounding box center [682, 474] width 65 height 29
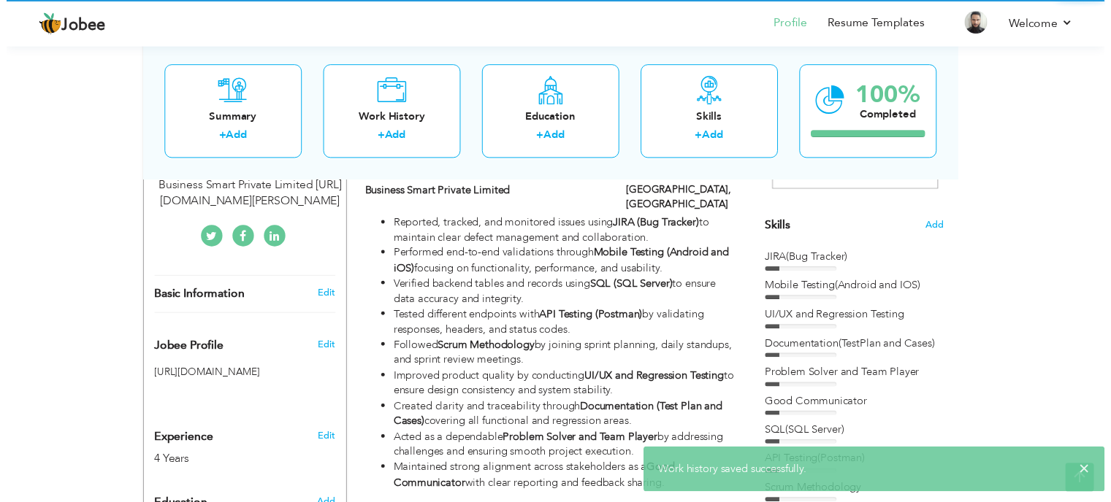
scroll to position [0, 0]
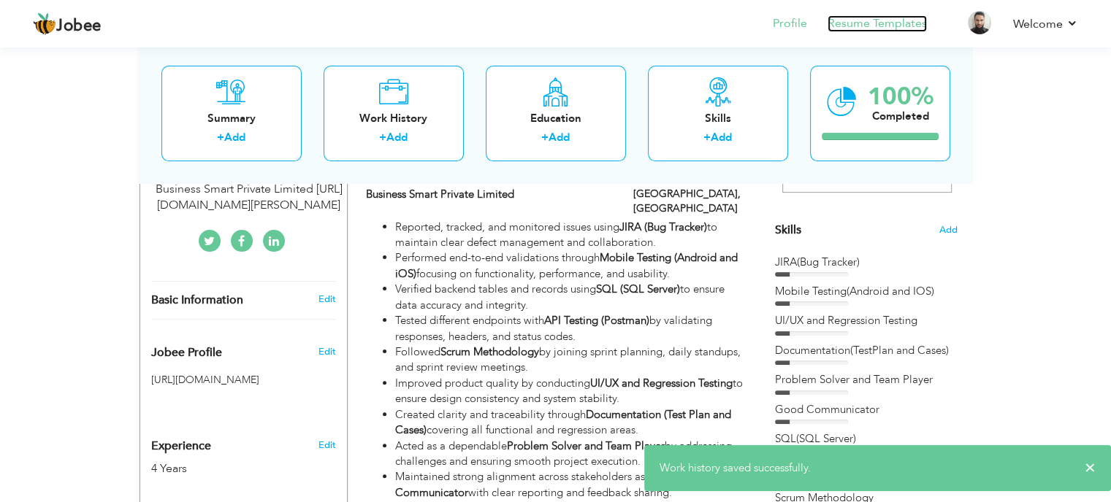
click at [864, 18] on link "Resume Templates" at bounding box center [876, 23] width 99 height 17
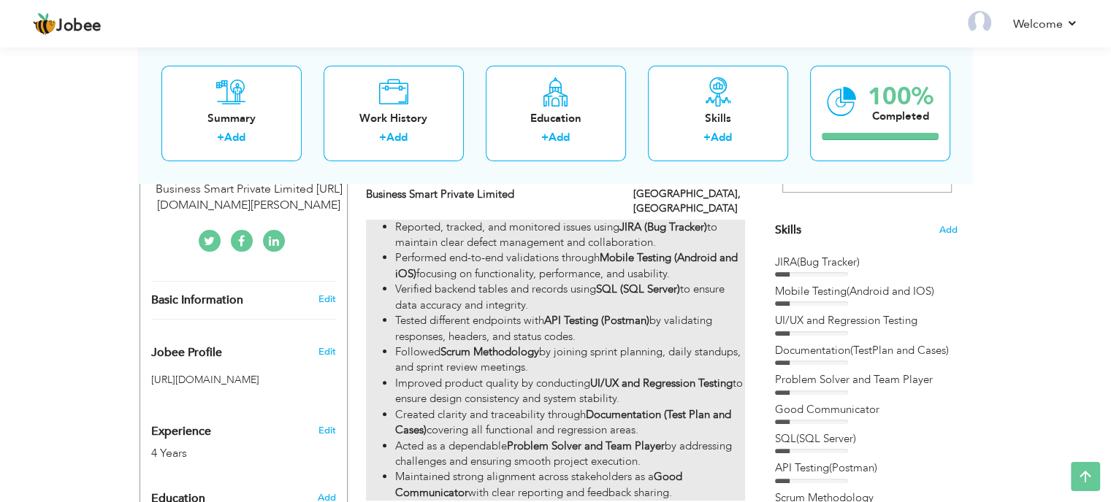
click at [602, 282] on strong "SQL (SQL Server)" at bounding box center [638, 289] width 84 height 15
type input "Software Quality Assurance Engineer"
type input "Business Smart Private Limited"
type input "02/2023"
type input "[GEOGRAPHIC_DATA]"
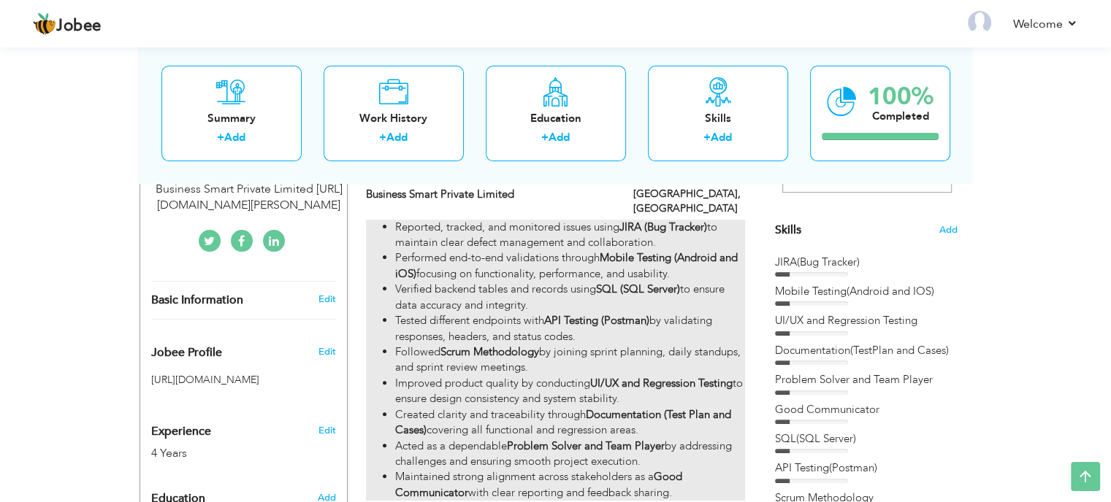
type input "[GEOGRAPHIC_DATA]"
checkbox input "true"
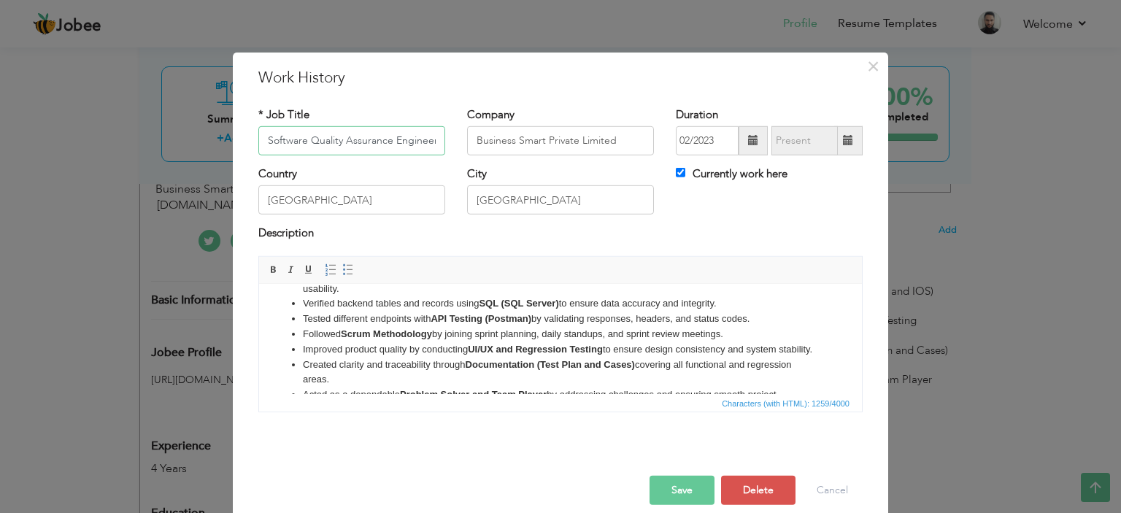
scroll to position [73, 0]
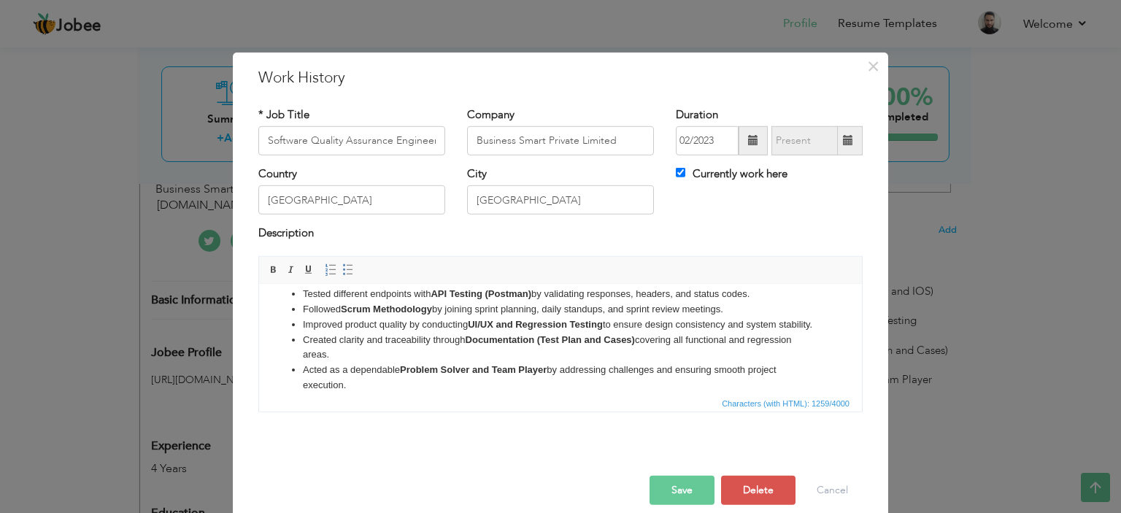
click at [685, 489] on button "Save" at bounding box center [682, 490] width 65 height 29
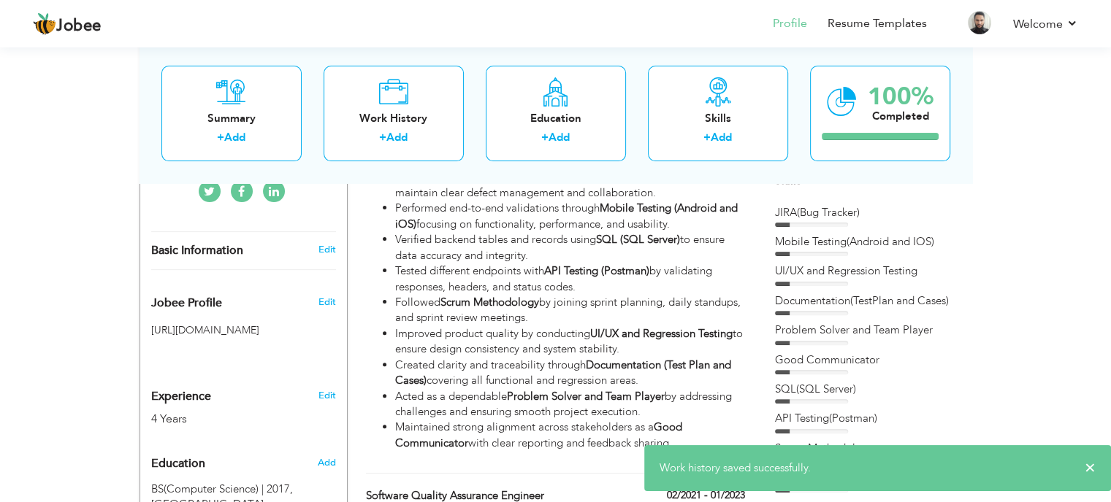
scroll to position [413, 0]
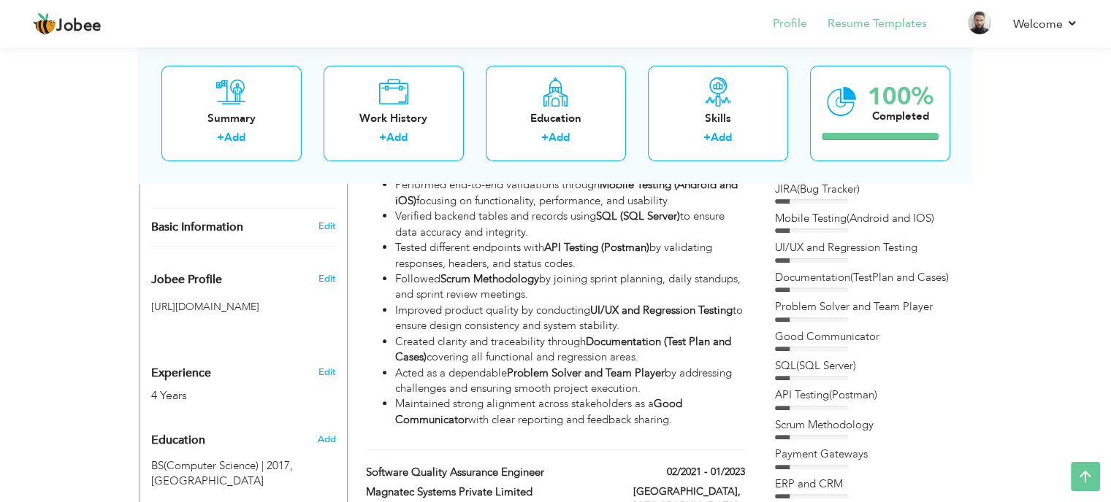
click at [873, 14] on li "Resume Templates" at bounding box center [867, 24] width 120 height 39
click at [843, 20] on link "Resume Templates" at bounding box center [876, 23] width 99 height 17
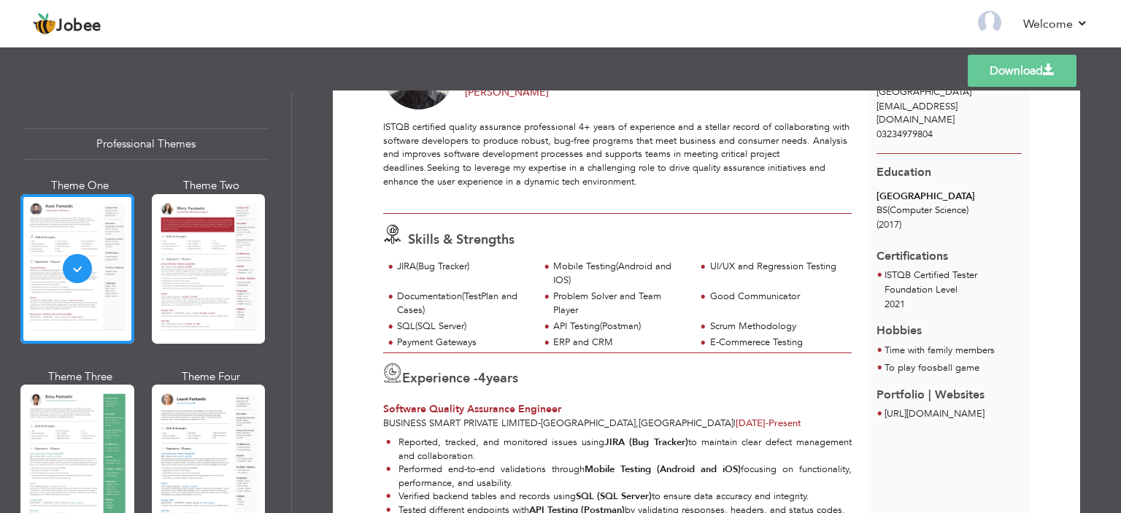
scroll to position [73, 0]
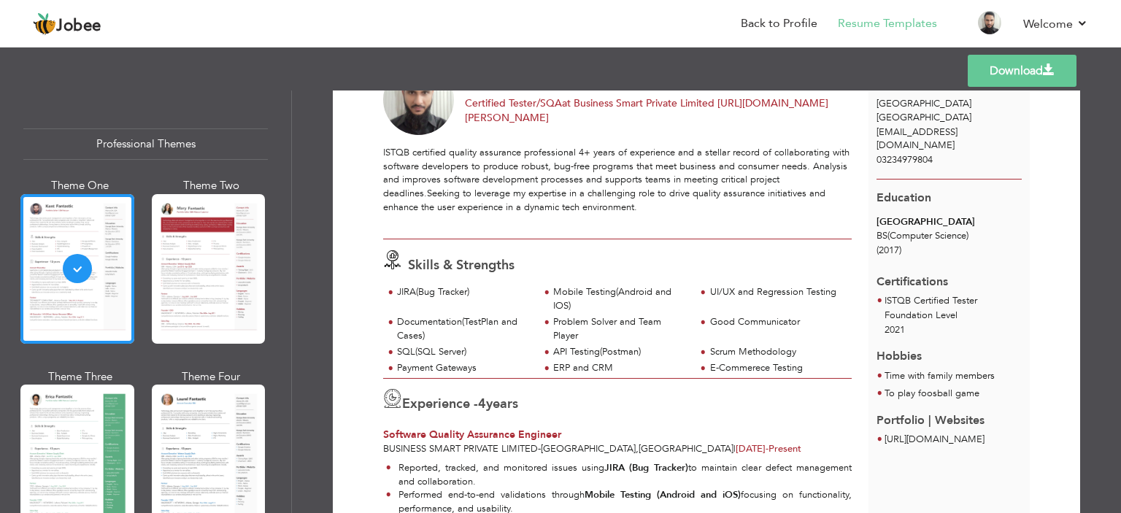
click at [1040, 71] on link "Download" at bounding box center [1022, 71] width 109 height 32
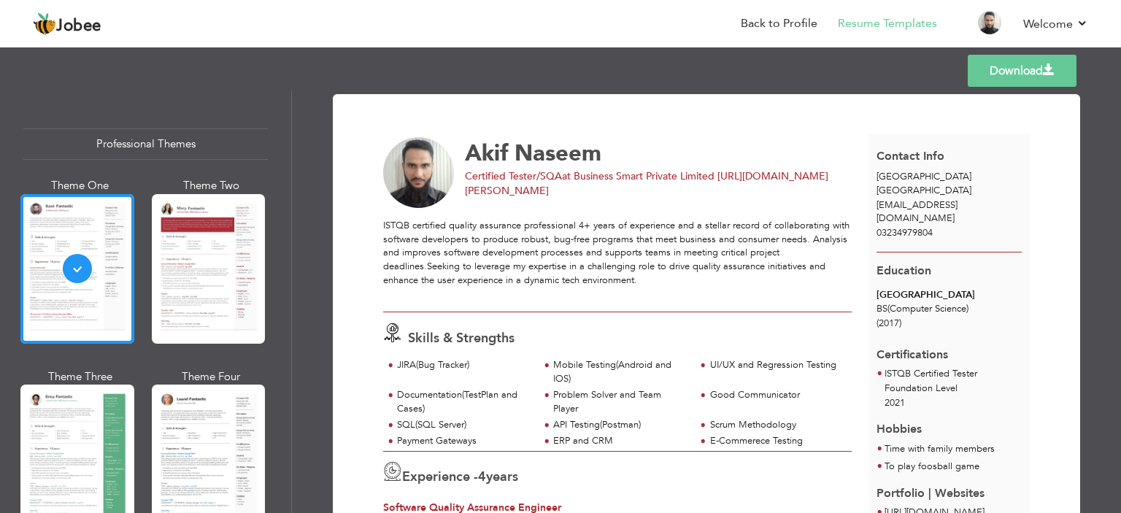
click at [718, 51] on div "Templates Download" at bounding box center [560, 70] width 1121 height 47
click at [786, 17] on link "Back to Profile" at bounding box center [779, 23] width 77 height 17
click at [771, 12] on li "Back to Profile" at bounding box center [769, 24] width 97 height 39
click at [768, 22] on link "Back to Profile" at bounding box center [779, 23] width 77 height 17
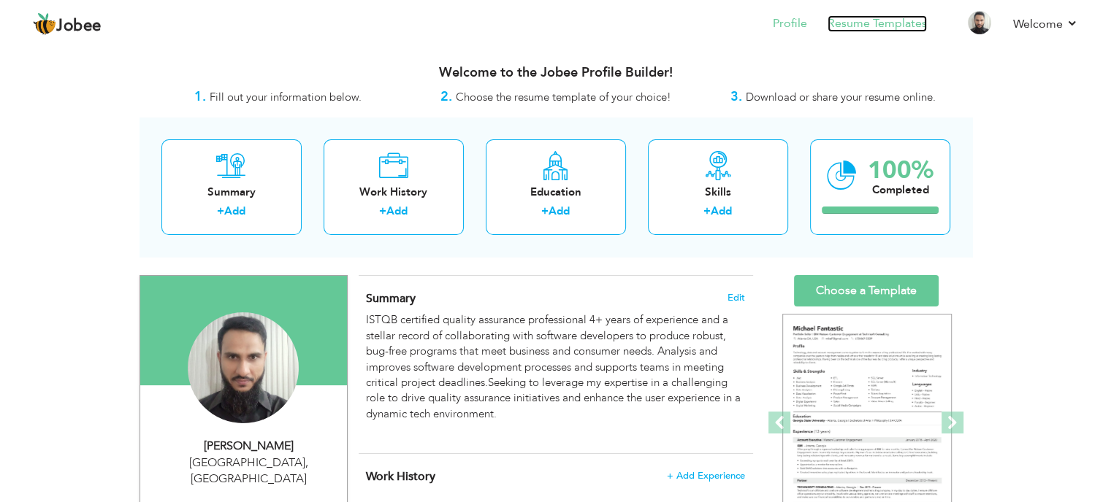
click at [873, 19] on link "Resume Templates" at bounding box center [876, 23] width 99 height 17
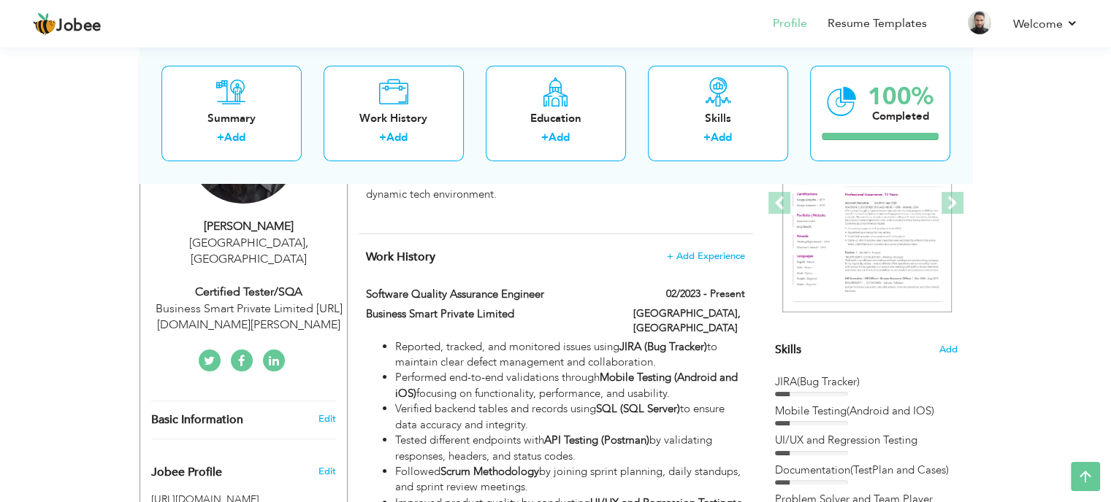
scroll to position [245, 0]
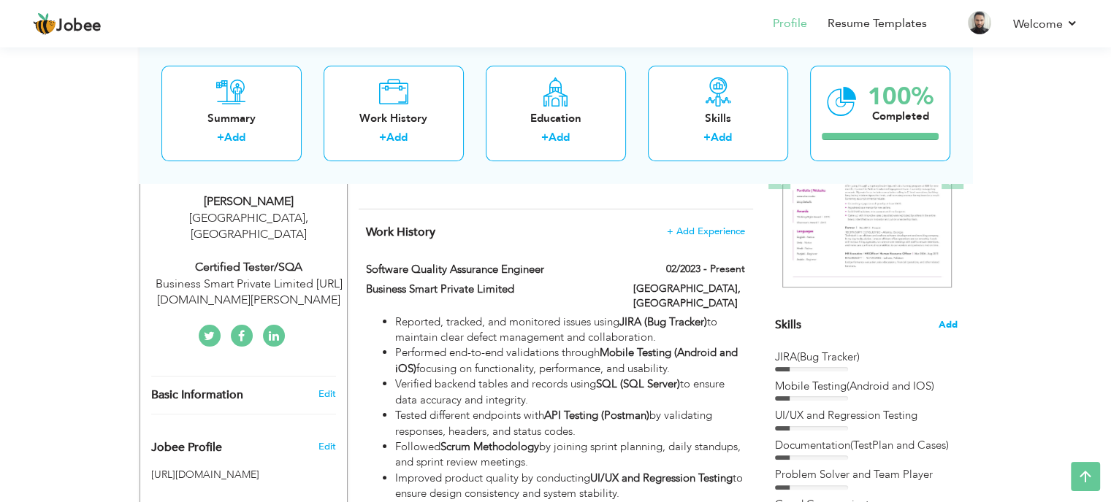
click at [954, 326] on span "Add" at bounding box center [947, 325] width 19 height 14
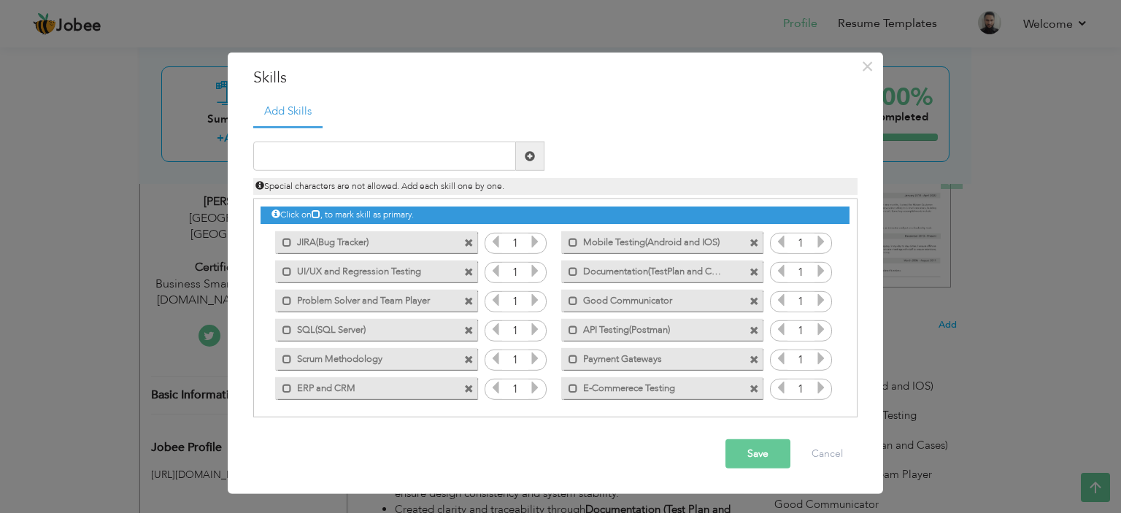
click at [471, 242] on span at bounding box center [468, 242] width 9 height 9
click at [750, 242] on span at bounding box center [754, 242] width 9 height 9
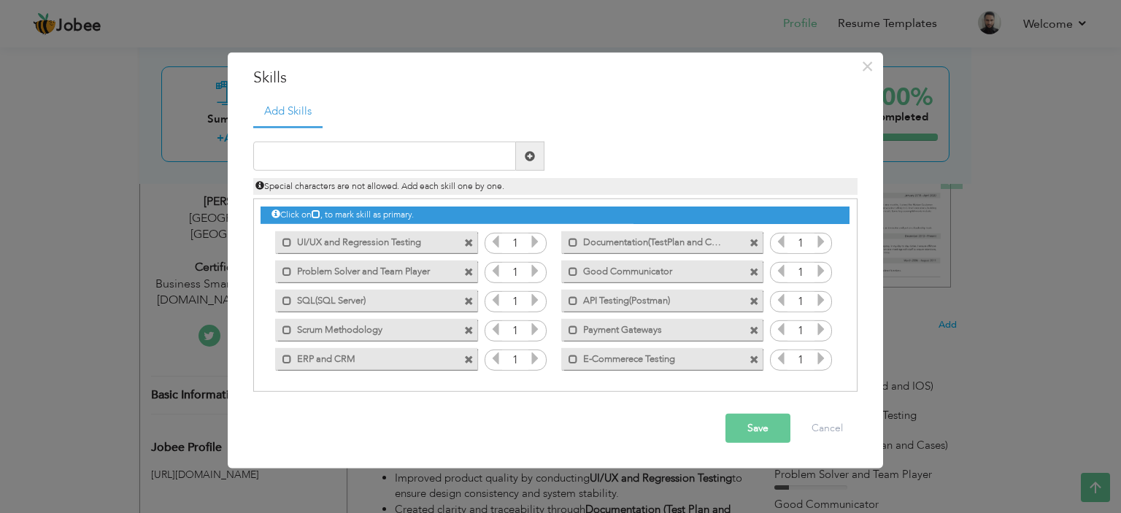
click at [471, 242] on span at bounding box center [468, 242] width 9 height 9
click at [750, 242] on span at bounding box center [754, 242] width 9 height 9
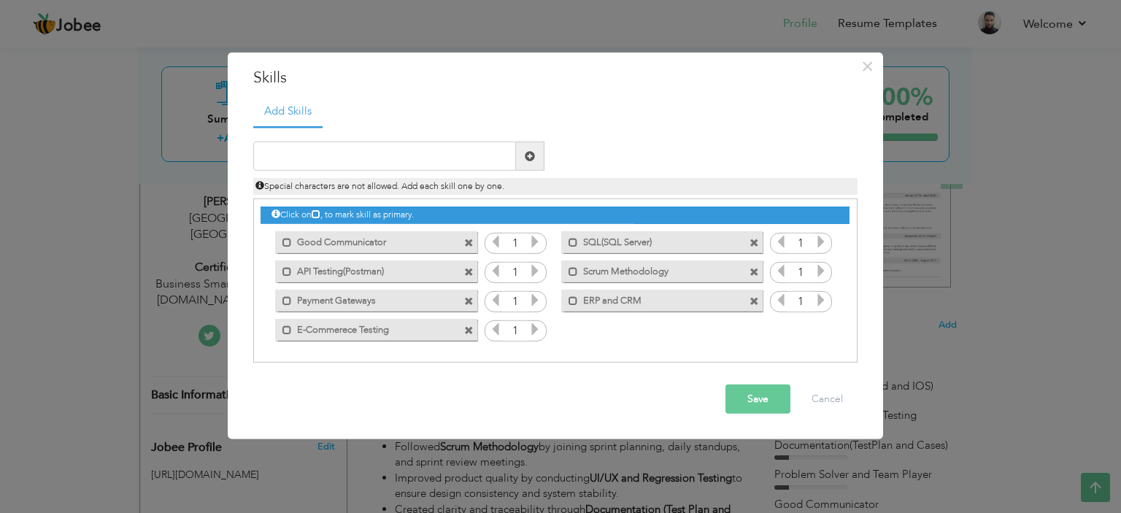
click at [471, 242] on span at bounding box center [468, 242] width 9 height 9
click at [547, 242] on div "Mark as primary skill. SQL(SQL Server)" at bounding box center [658, 241] width 223 height 29
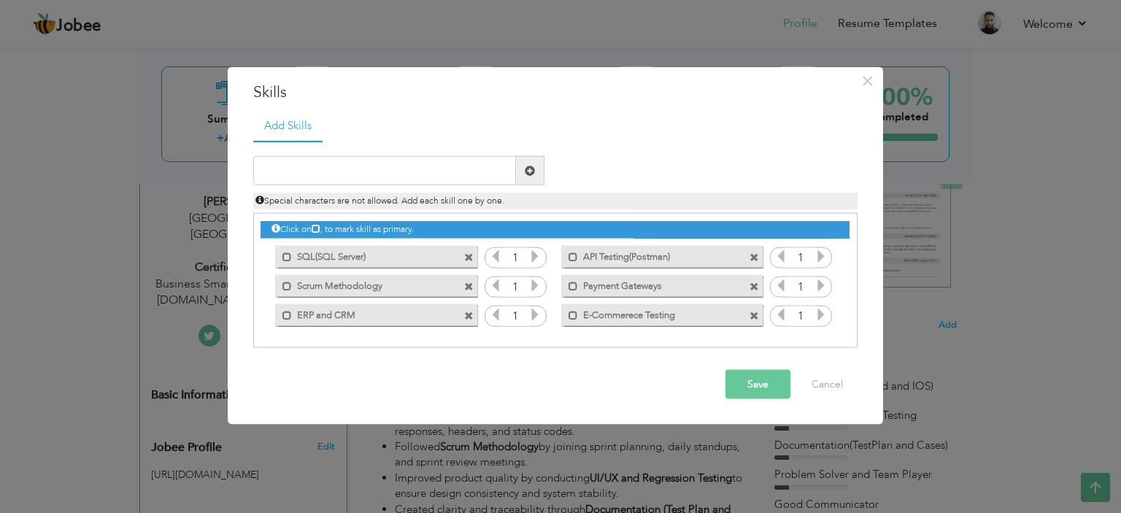
click at [471, 242] on div "Mark as primary skill. SQL(SQL Server)" at bounding box center [372, 256] width 223 height 29
click at [471, 253] on span at bounding box center [468, 257] width 9 height 9
click at [470, 258] on span at bounding box center [468, 257] width 9 height 9
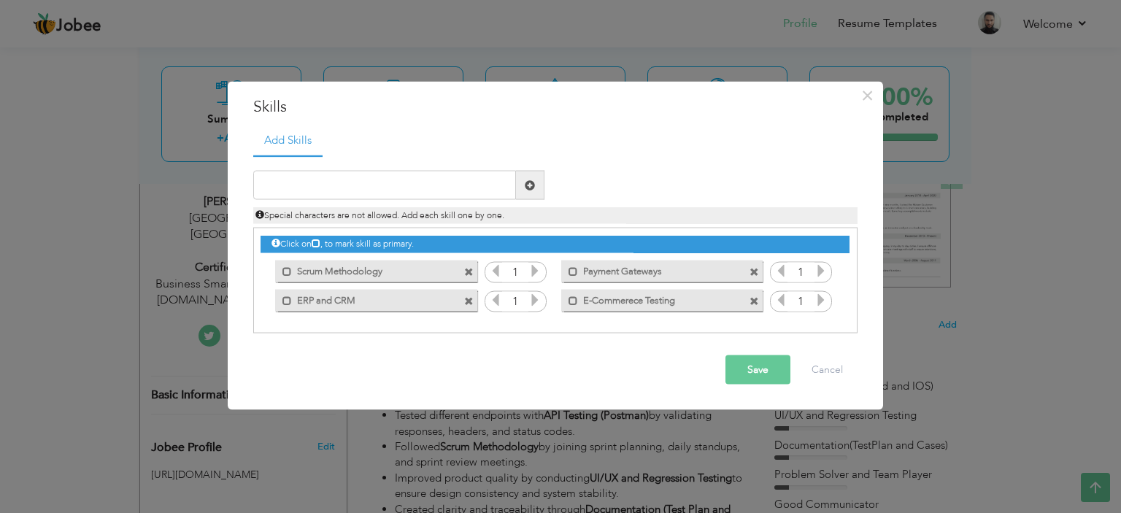
click at [470, 258] on div "Mark as primary skill. Scrum Methodology" at bounding box center [372, 270] width 223 height 29
click at [470, 269] on span at bounding box center [468, 271] width 9 height 9
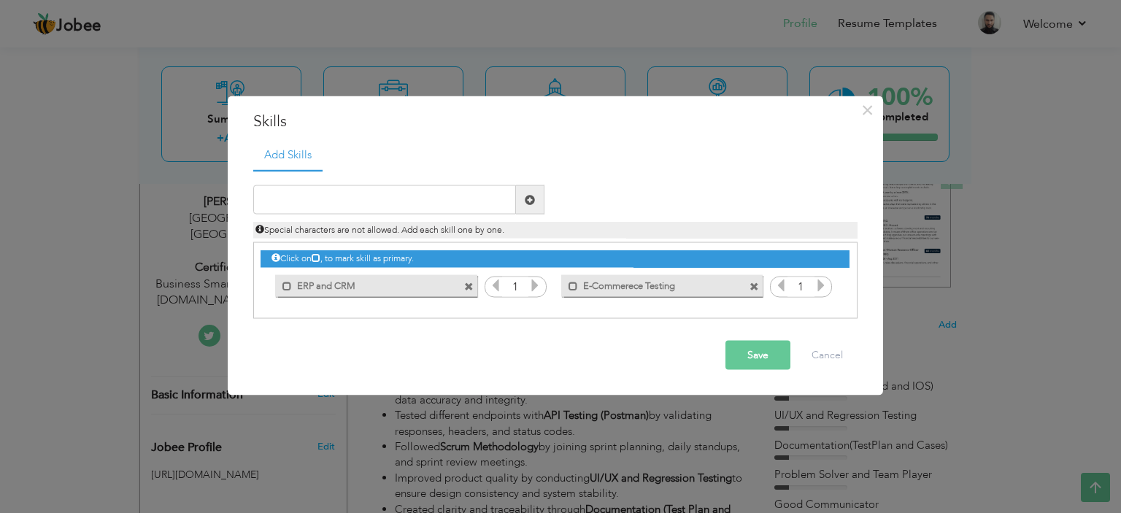
click at [472, 283] on span at bounding box center [468, 286] width 9 height 9
click at [472, 289] on span at bounding box center [468, 286] width 9 height 9
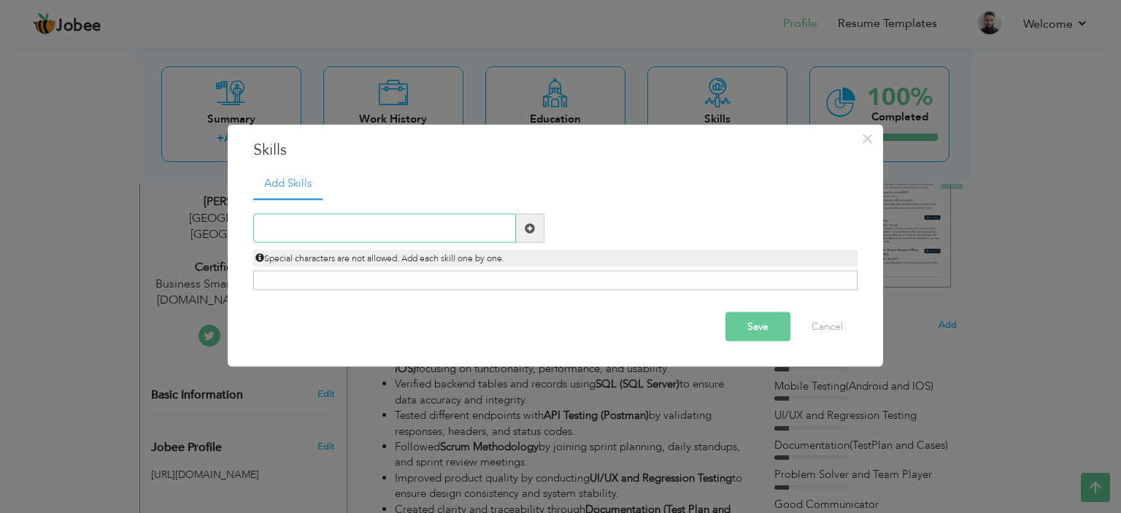
click at [326, 220] on input "text" at bounding box center [384, 228] width 263 height 29
type input "Web Testing"
click at [526, 232] on span at bounding box center [530, 228] width 10 height 10
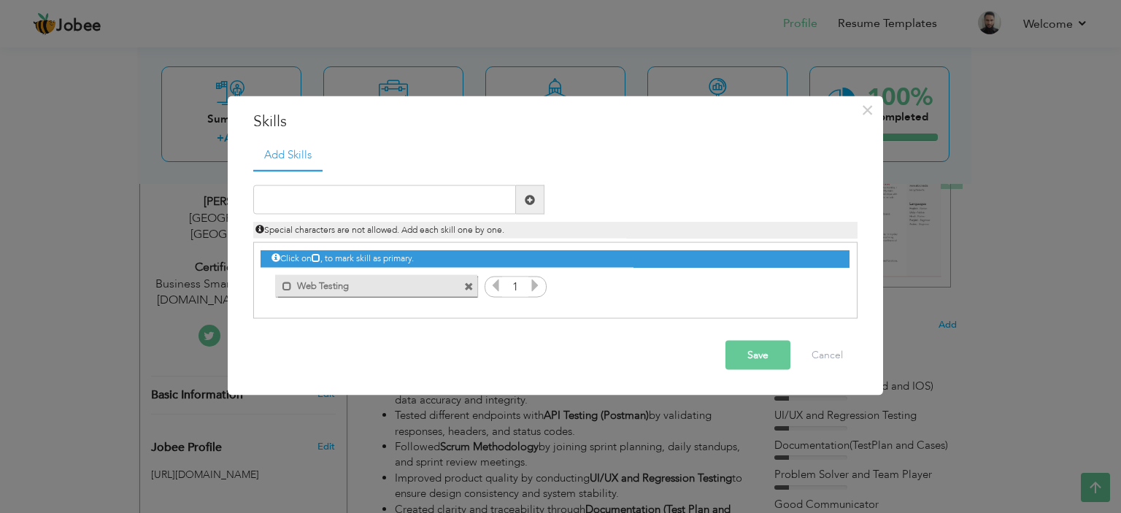
click at [413, 229] on span "Special characters are not allowed. Add each skill one by one." at bounding box center [380, 230] width 249 height 12
click at [405, 202] on input "text" at bounding box center [384, 199] width 263 height 29
type input "Agile Methodology"
click at [530, 199] on span at bounding box center [530, 199] width 10 height 10
click at [753, 358] on button "Save" at bounding box center [758, 355] width 65 height 29
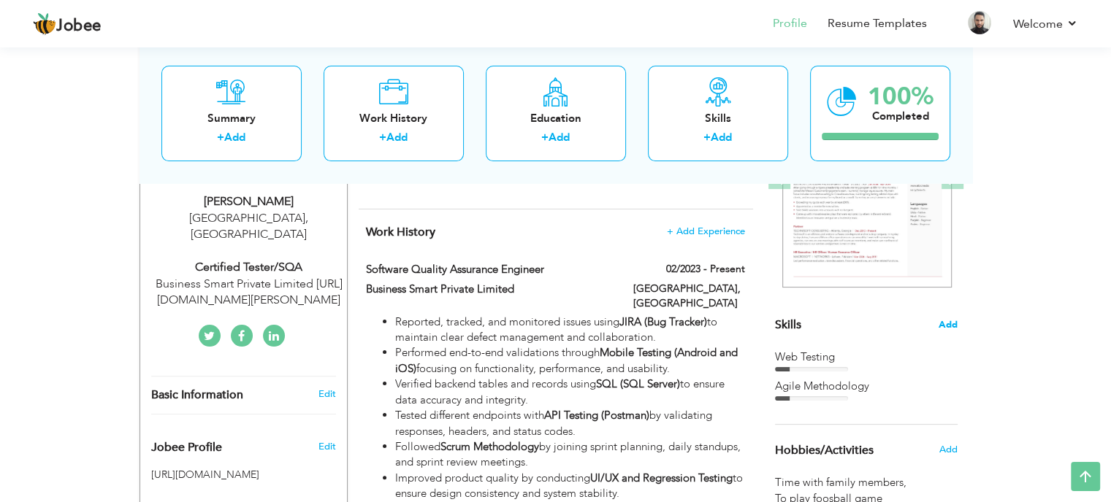
click at [953, 327] on span "Add" at bounding box center [947, 325] width 19 height 14
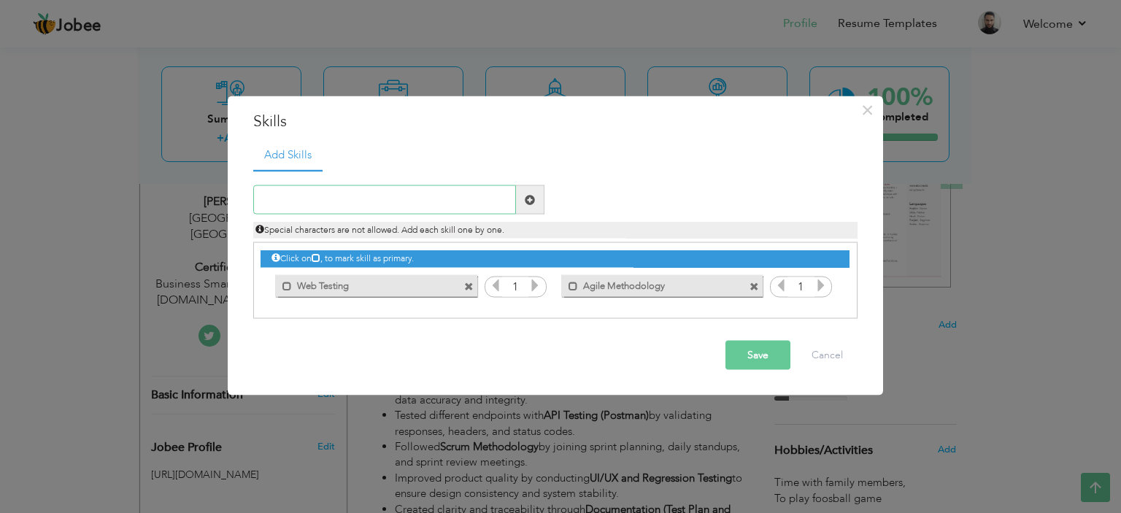
click at [412, 198] on input "text" at bounding box center [384, 199] width 263 height 29
type input "Playwright"
click at [535, 201] on span at bounding box center [530, 199] width 28 height 29
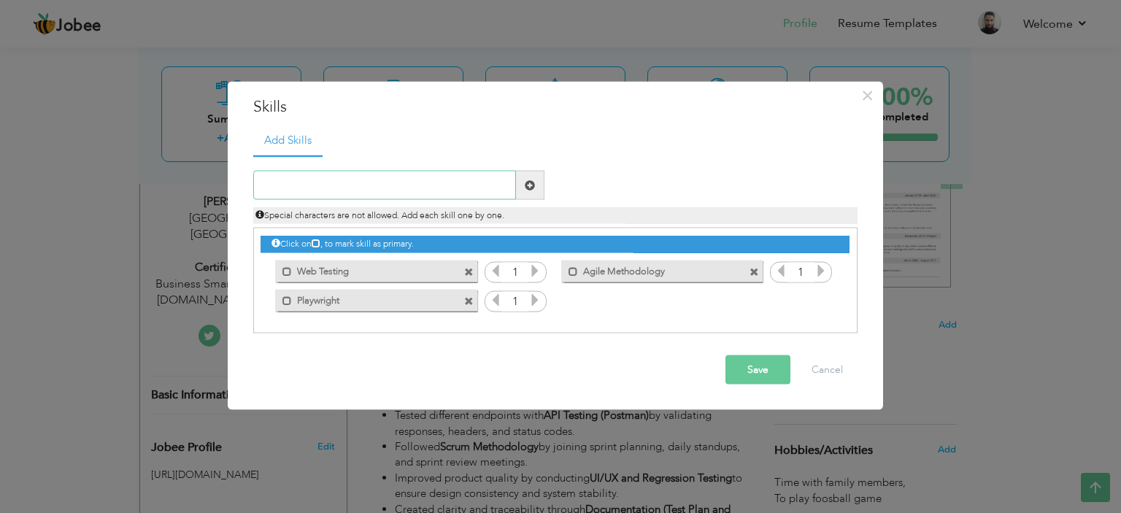
click at [334, 198] on input "text" at bounding box center [384, 185] width 263 height 29
type input "API Testing(Postman)"
click at [521, 185] on span at bounding box center [530, 185] width 28 height 29
click at [356, 180] on input "text" at bounding box center [384, 185] width 263 height 29
type input "Browser Dev Tools"
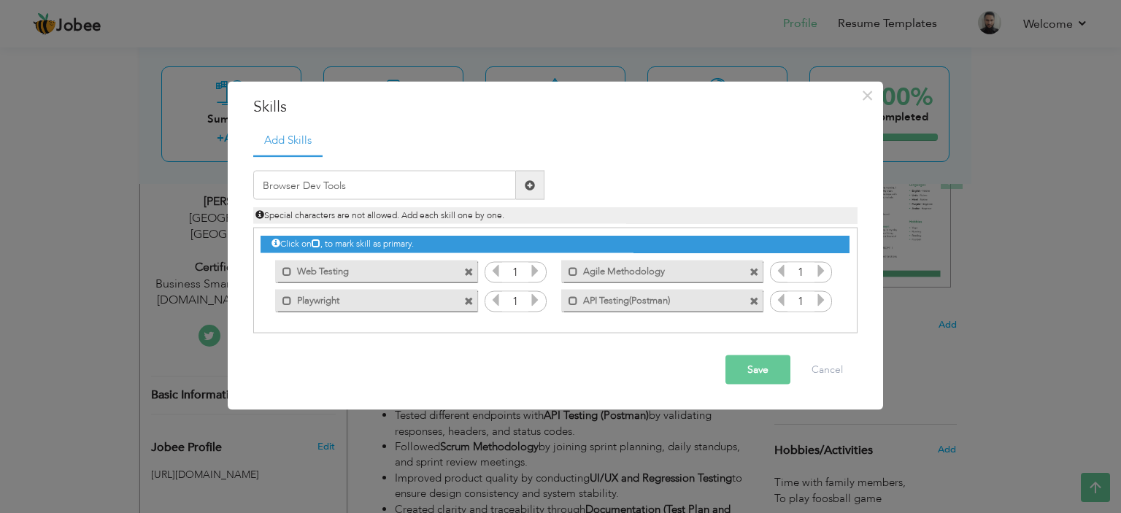
click at [532, 190] on span at bounding box center [530, 185] width 10 height 10
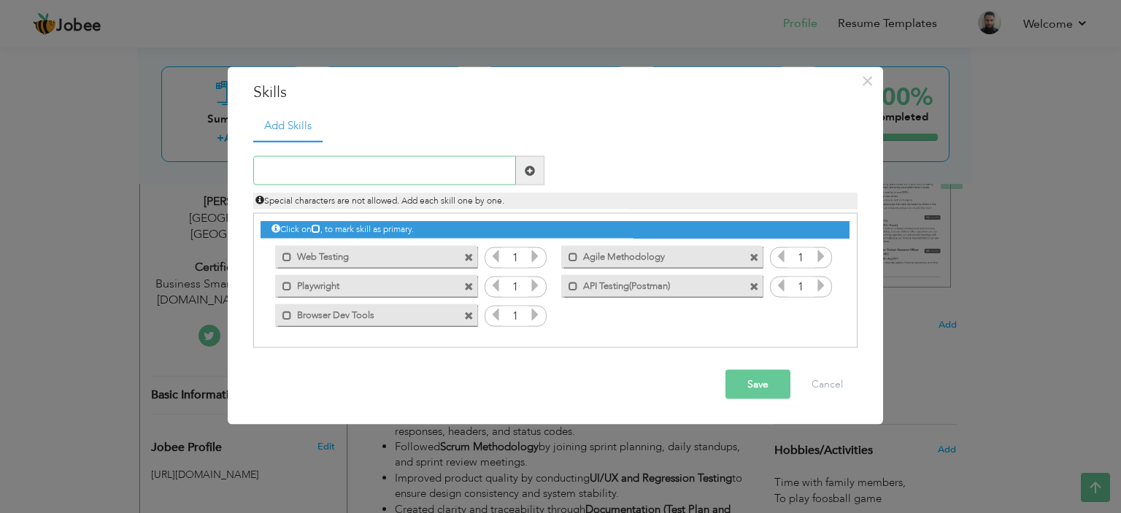
click at [336, 174] on input "text" at bounding box center [384, 170] width 263 height 29
type input "D"
type input "Documentation(Test Plan and Cases)"
click at [532, 169] on span at bounding box center [530, 170] width 10 height 10
click at [319, 168] on input "text" at bounding box center [384, 170] width 263 height 29
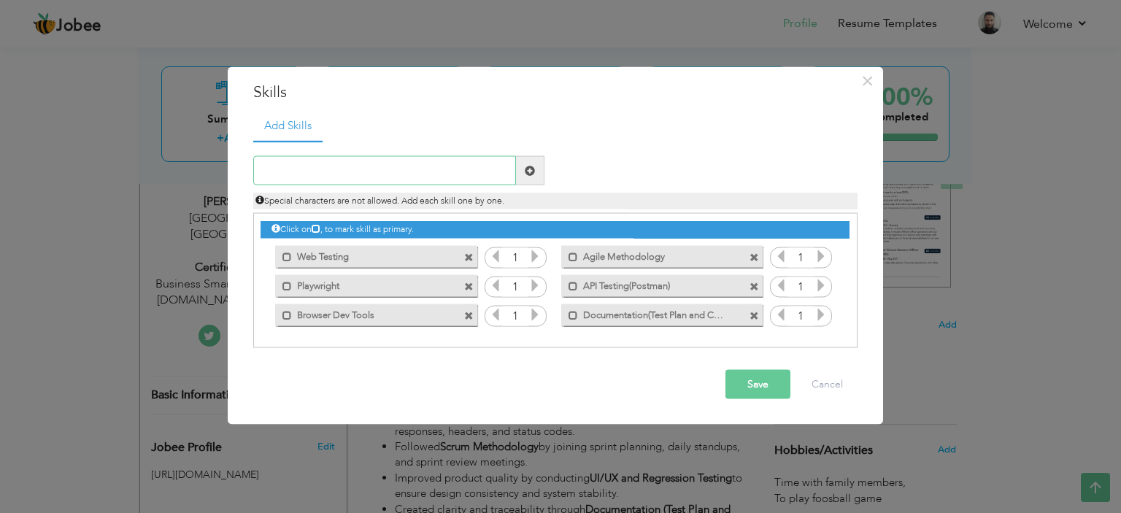
click at [372, 174] on input "text" at bounding box center [384, 170] width 263 height 29
click at [758, 257] on span at bounding box center [754, 257] width 9 height 9
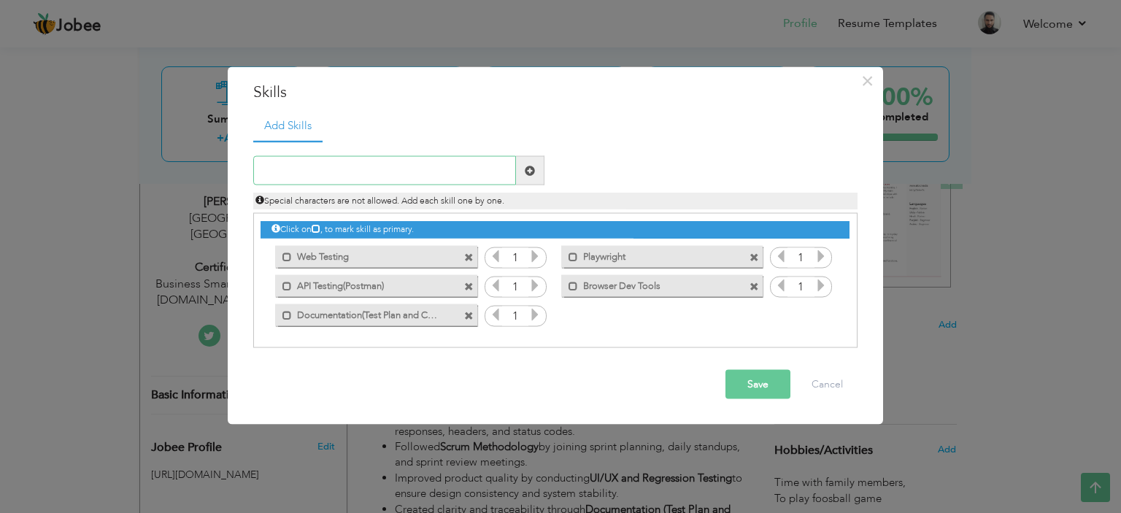
click at [421, 181] on input "text" at bounding box center [384, 170] width 263 height 29
click at [275, 169] on input "Agile Collaboration" at bounding box center [384, 170] width 263 height 29
click at [315, 174] on input "Agile Collaboration" at bounding box center [384, 170] width 263 height 29
click at [324, 175] on input "Agile Collaboration" at bounding box center [384, 170] width 263 height 29
click at [329, 174] on input "Agile Collaboration" at bounding box center [384, 170] width 263 height 29
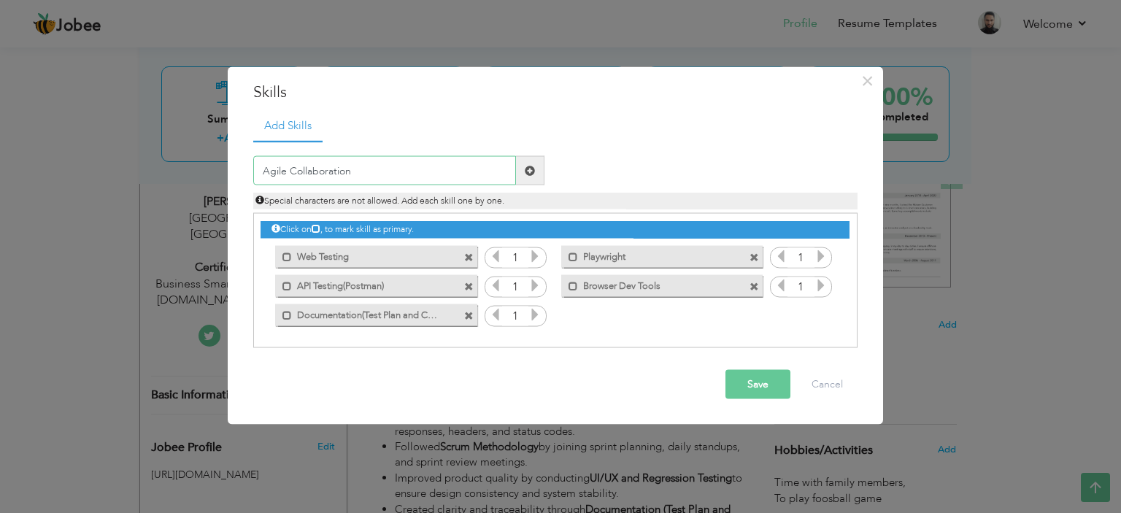
click at [357, 173] on input "Agile Collaboration" at bounding box center [384, 170] width 263 height 29
type input "Agile Collaboration"
click at [532, 173] on span at bounding box center [530, 170] width 10 height 10
click at [407, 186] on div "Special characters are not allowed. Add each skill one by one." at bounding box center [555, 197] width 626 height 24
click at [402, 164] on input "text" at bounding box center [384, 170] width 263 height 29
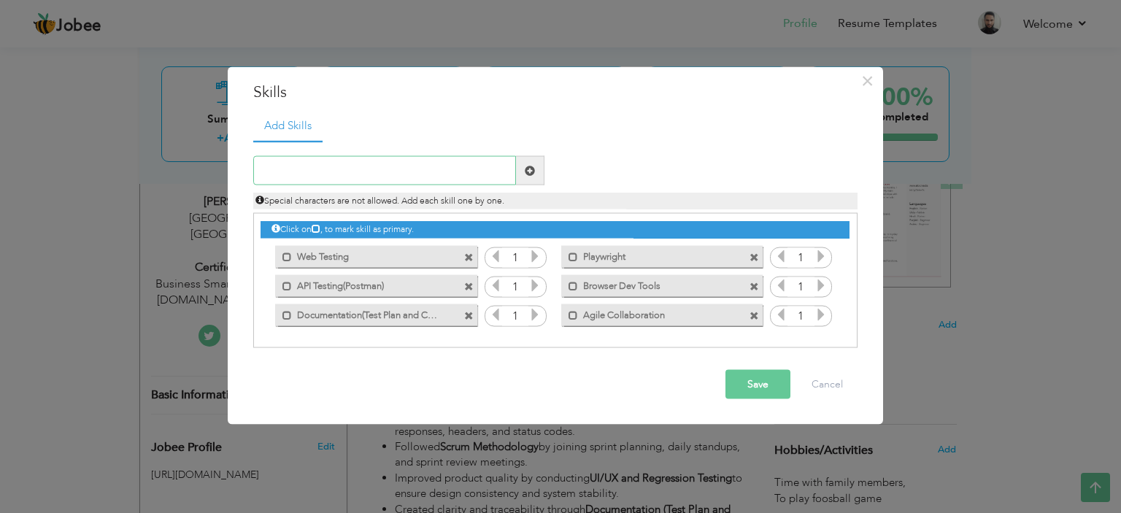
click at [333, 179] on input "text" at bounding box center [384, 170] width 263 height 29
type input "T"
click at [315, 171] on input "Good Communicator" at bounding box center [384, 170] width 263 height 29
type input "Good Communicator"
drag, startPoint x: 529, startPoint y: 172, endPoint x: 453, endPoint y: 178, distance: 75.5
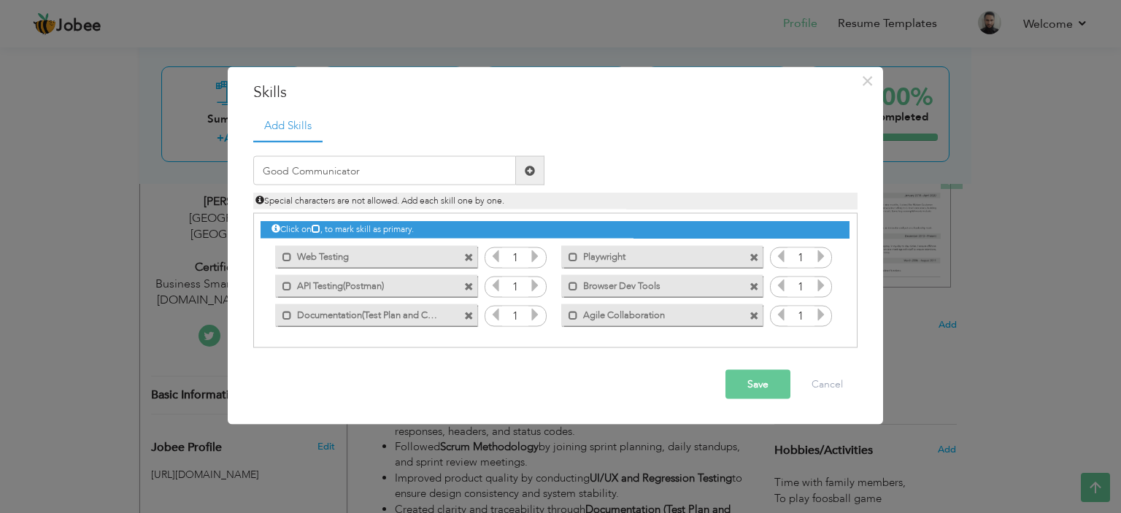
click at [529, 171] on span at bounding box center [530, 170] width 10 height 10
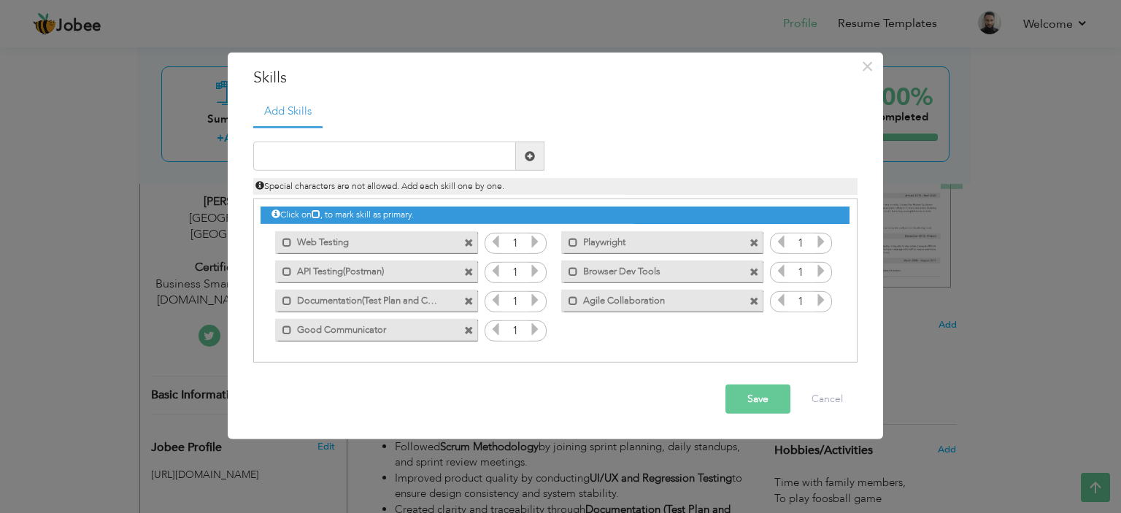
click at [380, 179] on div "Special characters are not allowed. Add each skill one by one." at bounding box center [555, 186] width 605 height 17
click at [377, 158] on input "text" at bounding box center [384, 156] width 263 height 29
click at [318, 157] on input "Time Management" at bounding box center [384, 156] width 263 height 29
click at [319, 161] on input "Time Management" at bounding box center [384, 156] width 263 height 29
type input "Time Management"
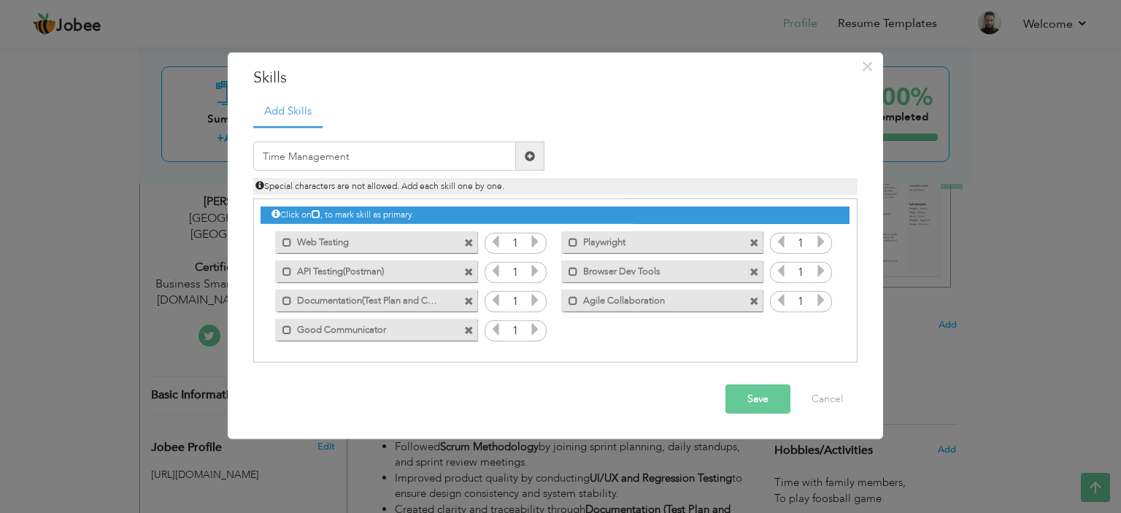
click at [526, 157] on span at bounding box center [530, 156] width 10 height 10
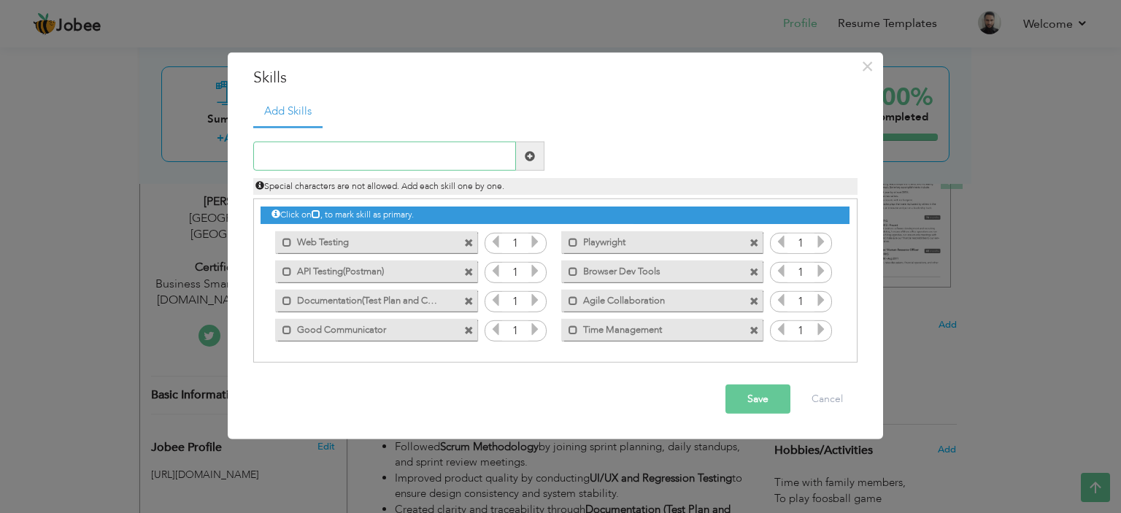
click at [343, 164] on input "text" at bounding box center [384, 156] width 263 height 29
type input "JIRA(Bug [PERSON_NAME])"
click at [527, 162] on span at bounding box center [530, 156] width 28 height 29
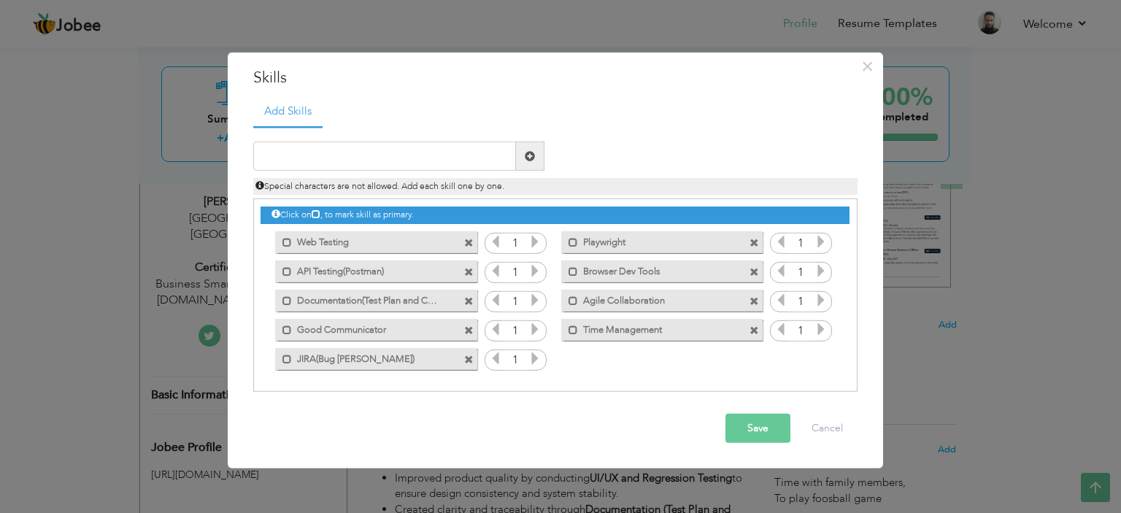
click at [751, 425] on button "Save" at bounding box center [758, 428] width 65 height 29
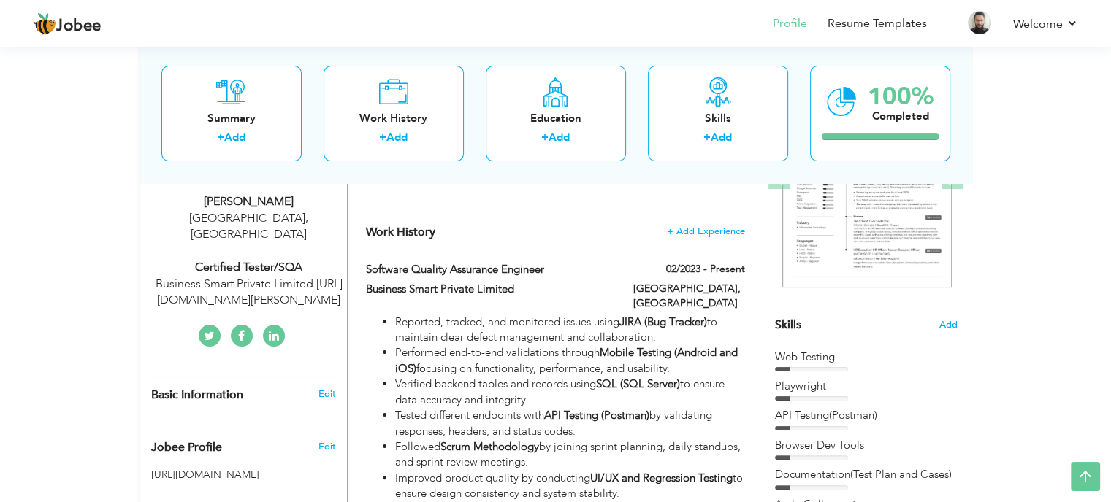
click at [946, 326] on span "Add" at bounding box center [947, 325] width 19 height 14
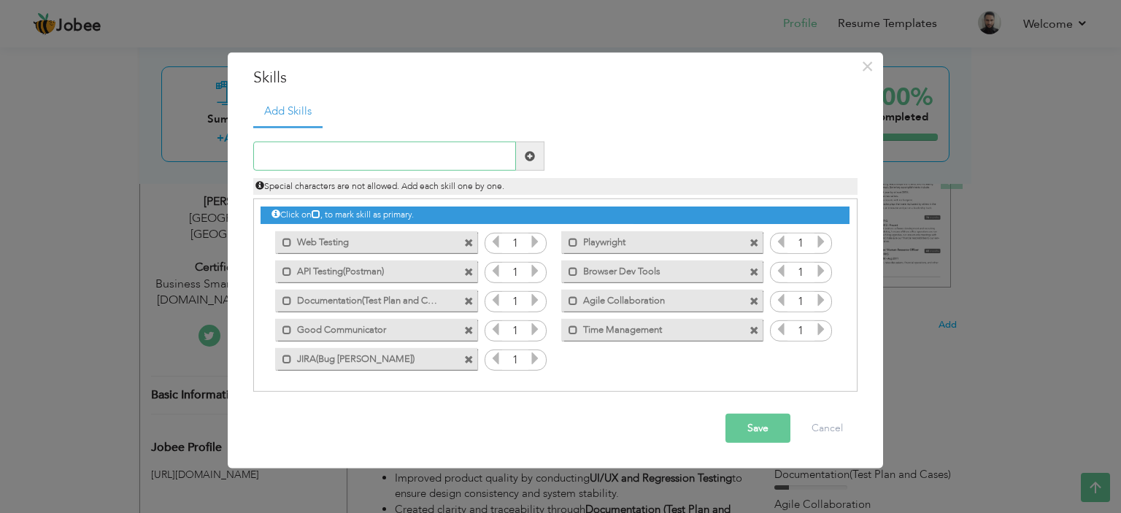
click at [358, 165] on input "text" at bounding box center [384, 156] width 263 height 29
type input "UI/UX Testing"
click at [528, 161] on span at bounding box center [530, 156] width 28 height 29
click at [399, 164] on input "text" at bounding box center [384, 156] width 263 height 29
type input "Smoke and Regression Testing"
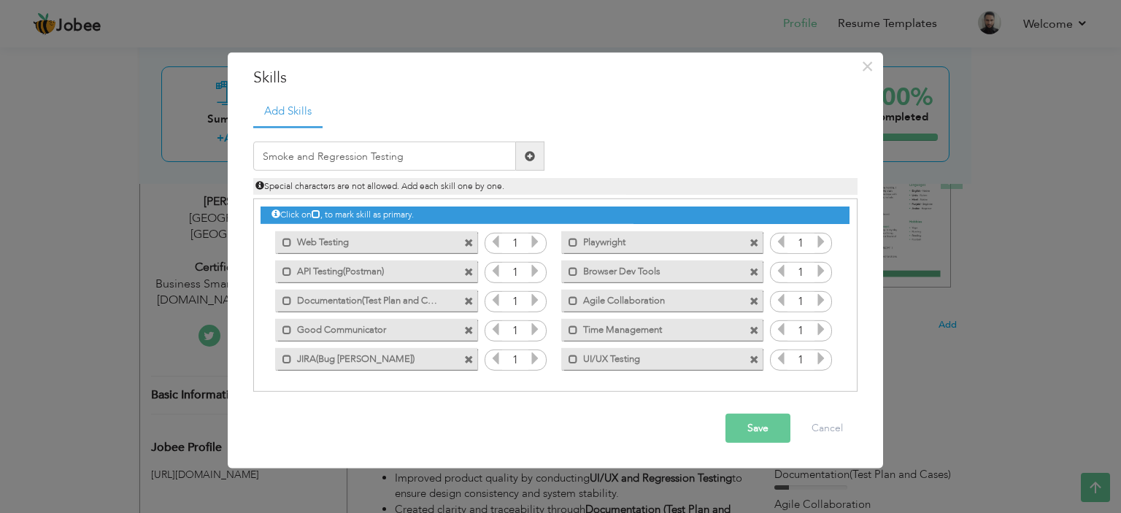
click at [527, 153] on span at bounding box center [530, 156] width 10 height 10
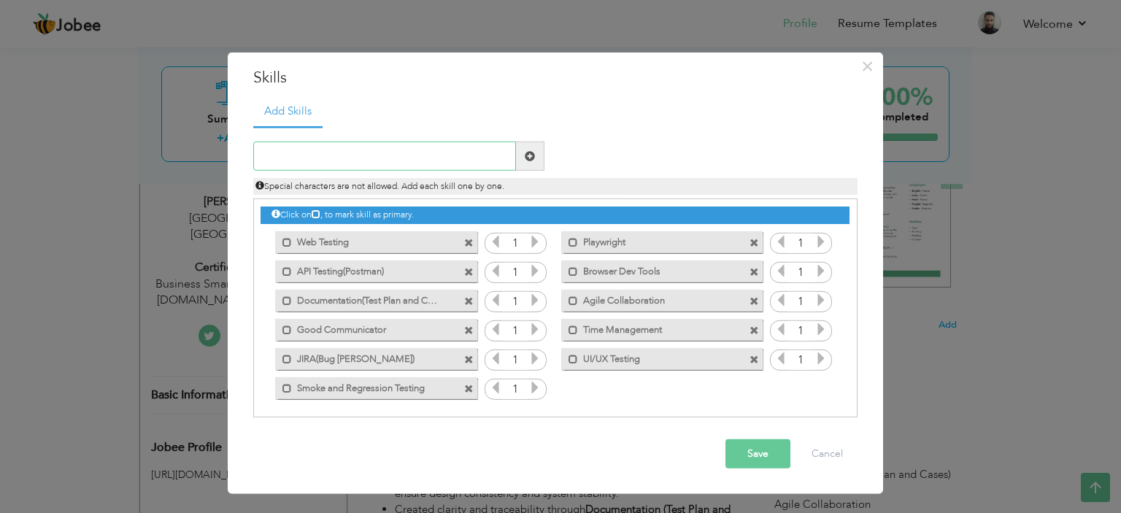
click at [372, 161] on input "text" at bounding box center [384, 156] width 263 height 29
click at [346, 169] on input "text" at bounding box center [384, 156] width 263 height 29
click at [304, 153] on input "Sprint Plan Participation" at bounding box center [384, 156] width 263 height 29
click at [327, 156] on input "Sprint Plan Participation" at bounding box center [384, 156] width 263 height 29
type input "Sprint Plan Participation"
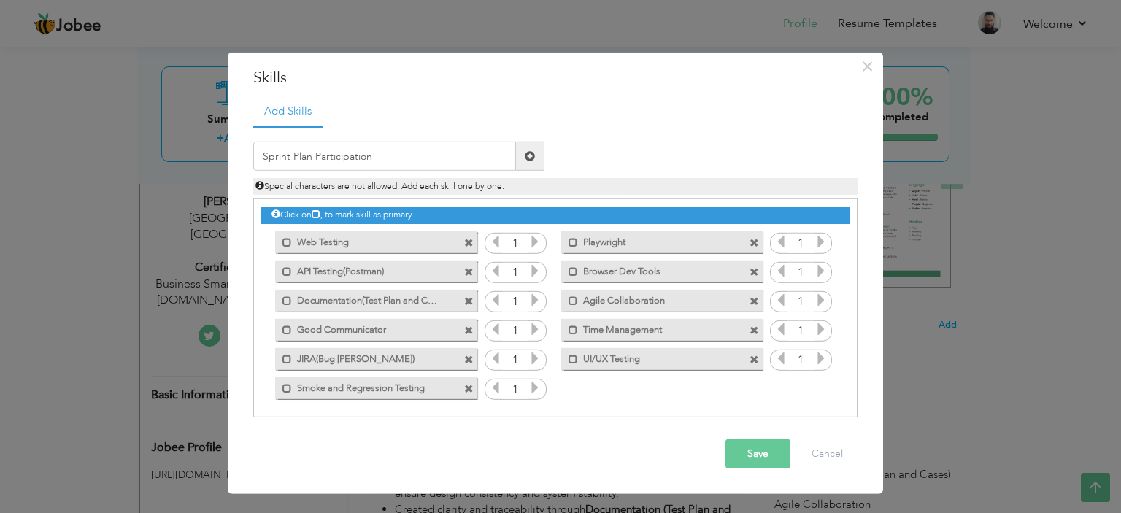
click at [523, 153] on span at bounding box center [530, 156] width 28 height 29
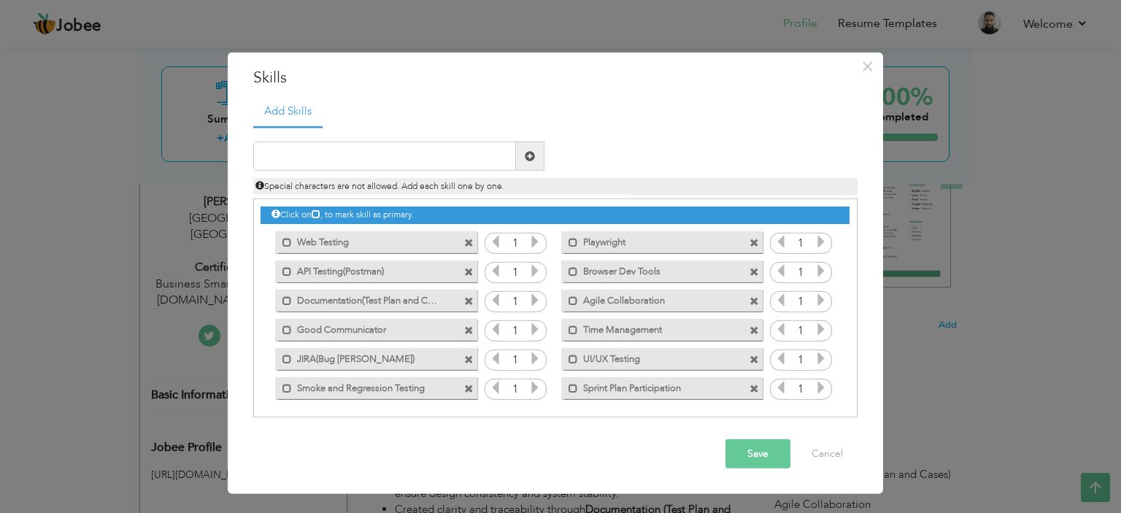
click at [760, 459] on button "Save" at bounding box center [758, 454] width 65 height 29
